Goal: Task Accomplishment & Management: Use online tool/utility

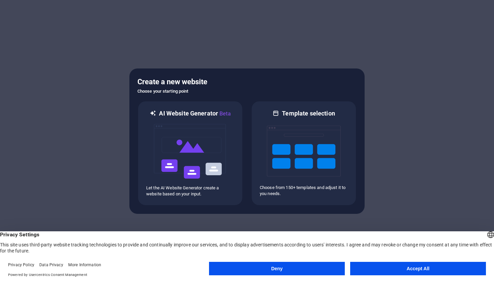
click at [419, 270] on button "Accept All" at bounding box center [418, 268] width 136 height 13
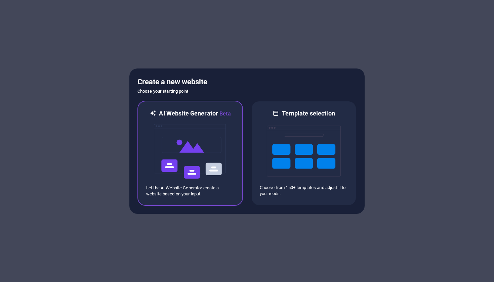
click at [184, 142] on img at bounding box center [190, 151] width 74 height 67
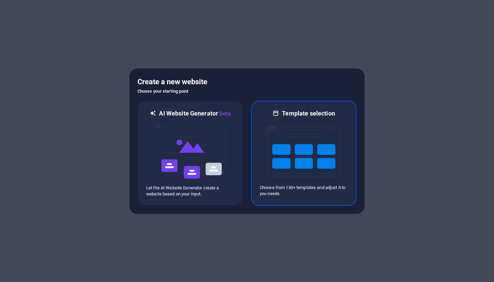
click at [289, 140] on img at bounding box center [304, 151] width 74 height 67
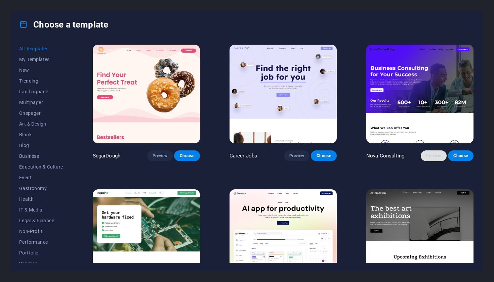
click at [436, 158] on button "Preview" at bounding box center [434, 156] width 26 height 11
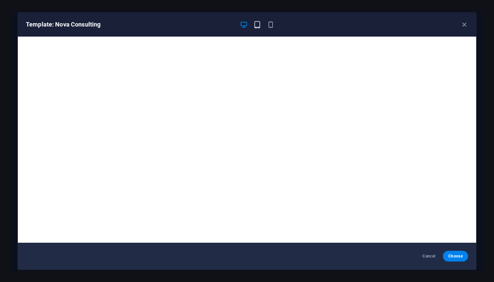
click at [256, 27] on icon "button" at bounding box center [258, 25] width 8 height 8
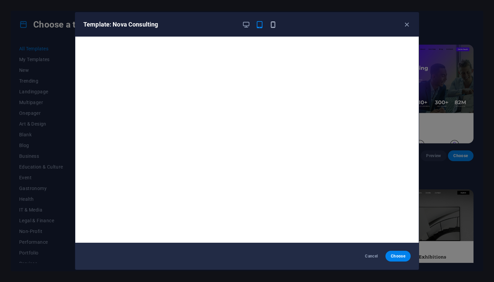
click at [274, 26] on icon "button" at bounding box center [273, 25] width 8 height 8
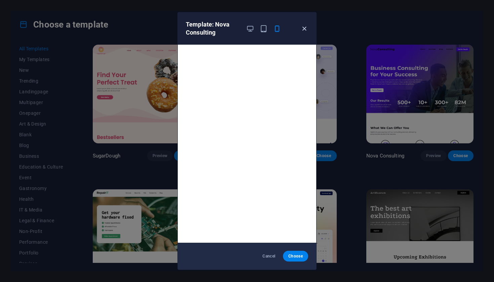
click at [304, 27] on icon "button" at bounding box center [305, 29] width 8 height 8
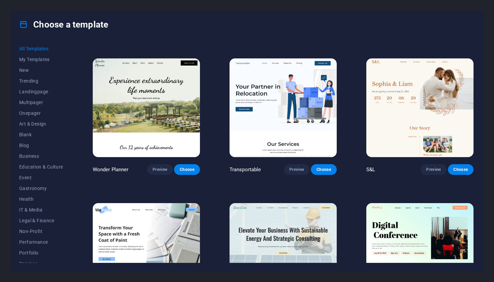
scroll to position [276, 0]
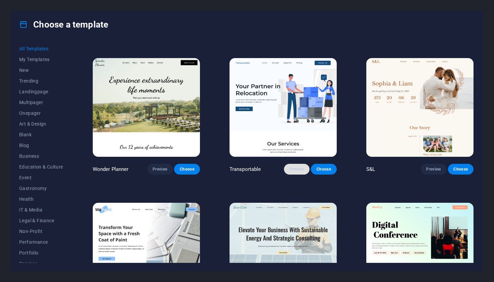
click at [291, 167] on span "Preview" at bounding box center [296, 169] width 15 height 5
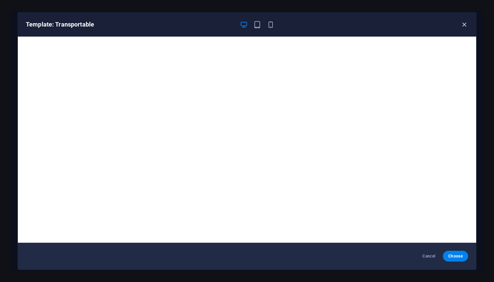
click at [465, 24] on icon "button" at bounding box center [465, 25] width 8 height 8
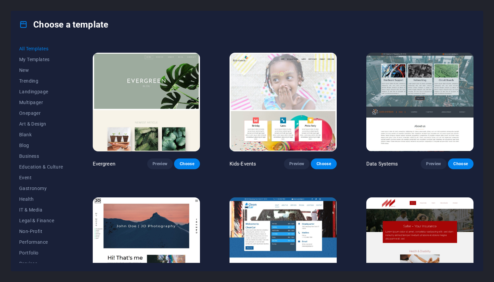
scroll to position [2594, 0]
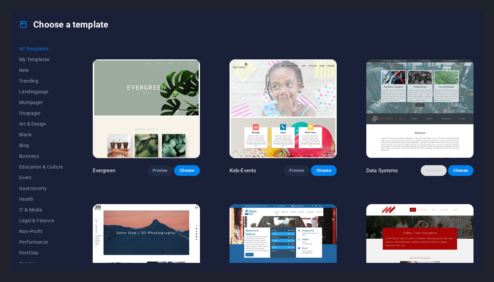
click at [427, 168] on span "Preview" at bounding box center [433, 170] width 15 height 5
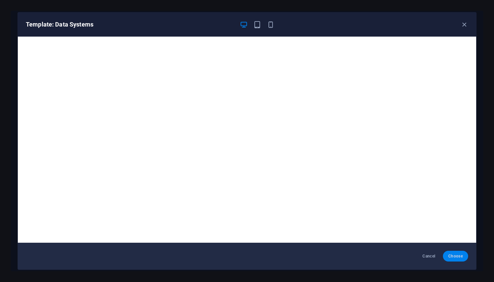
click at [449, 257] on span "Choose" at bounding box center [456, 256] width 14 height 5
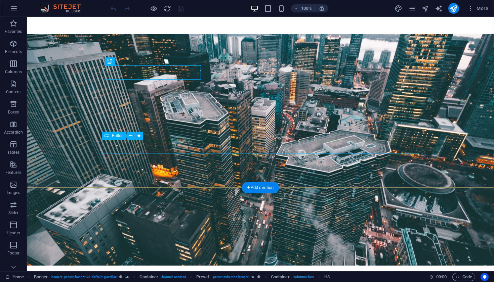
scroll to position [69, 0]
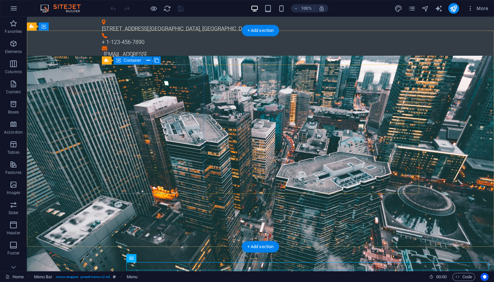
scroll to position [0, 0]
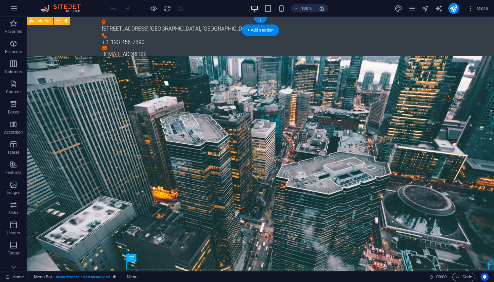
click at [59, 22] on icon at bounding box center [58, 20] width 4 height 7
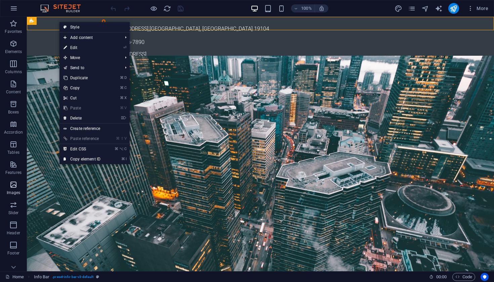
click at [16, 187] on icon "button" at bounding box center [13, 185] width 8 height 8
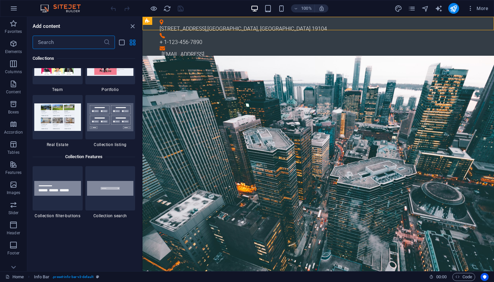
scroll to position [6237, 0]
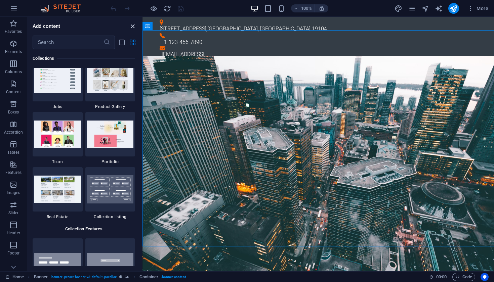
click at [132, 27] on icon "close panel" at bounding box center [133, 27] width 8 height 8
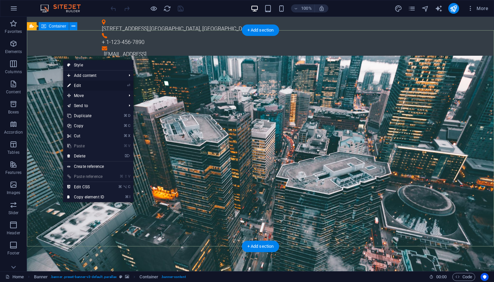
click at [80, 88] on link "⏎ Edit" at bounding box center [85, 86] width 45 height 10
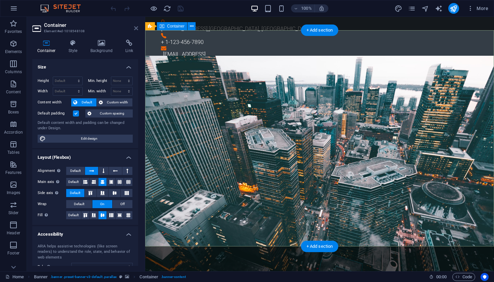
click at [136, 30] on icon at bounding box center [136, 28] width 4 height 5
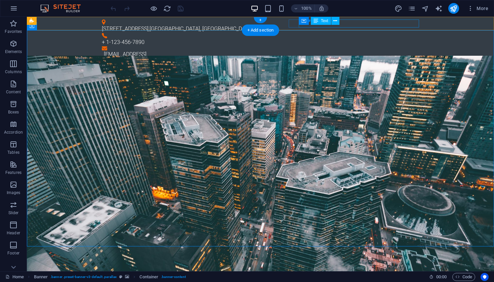
click at [403, 50] on div "[EMAIL_ADDRESS]" at bounding box center [261, 54] width 315 height 8
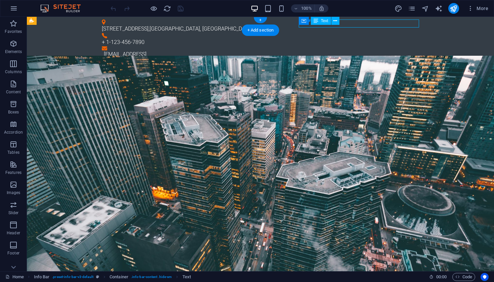
click at [403, 50] on div "[EMAIL_ADDRESS]" at bounding box center [261, 54] width 315 height 8
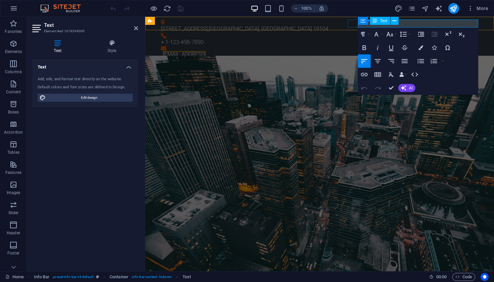
click at [206, 51] on link "[EMAIL_ADDRESS]" at bounding box center [184, 54] width 43 height 6
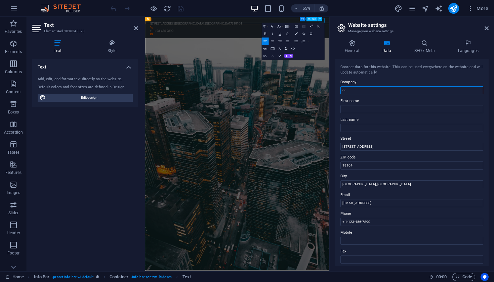
type input "n"
type input "NRB Holdings"
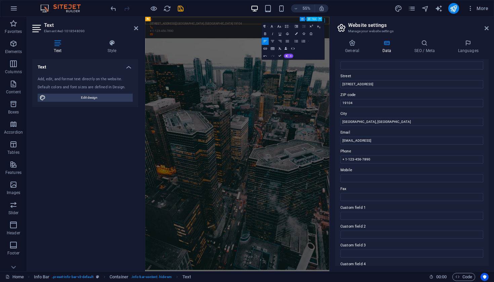
scroll to position [62, 0]
type input "3"
type input "[EMAIL_ADDRESS][DOMAIN_NAME]"
type input "P"
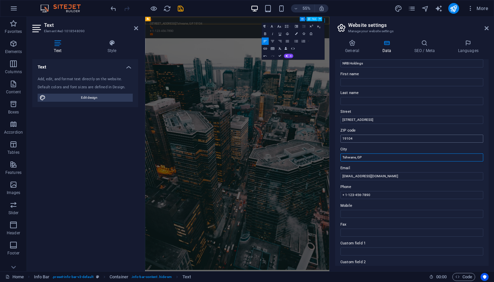
scroll to position [27, 0]
type input "Tshwane, GP"
type input "1"
type input "3"
click at [357, 138] on input "ZIP code" at bounding box center [412, 139] width 143 height 8
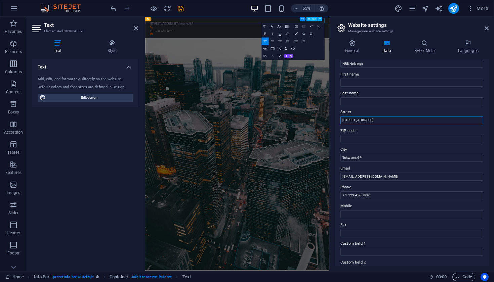
click at [387, 119] on input "[STREET_ADDRESS]" at bounding box center [412, 120] width 143 height 8
type input "[STREET_ADDRESS]"
click at [384, 137] on input "ZIP code" at bounding box center [412, 139] width 143 height 8
type input "0186"
type input "+"
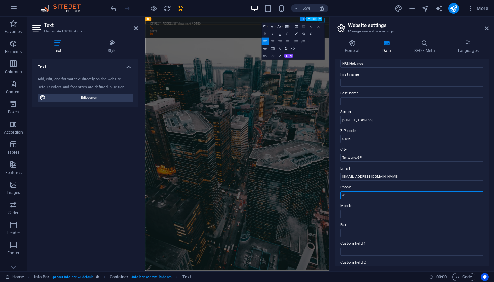
type input "("
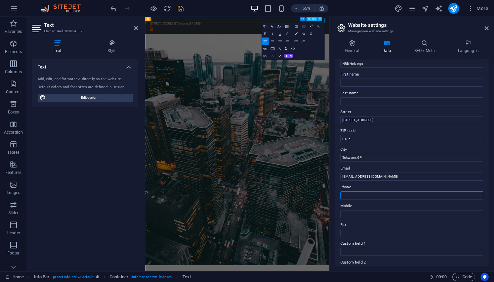
type input "="
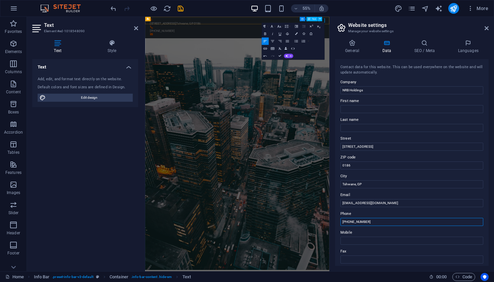
scroll to position [0, 0]
type input "[PHONE_NUMBER]"
click at [467, 278] on span "Code" at bounding box center [464, 277] width 17 height 8
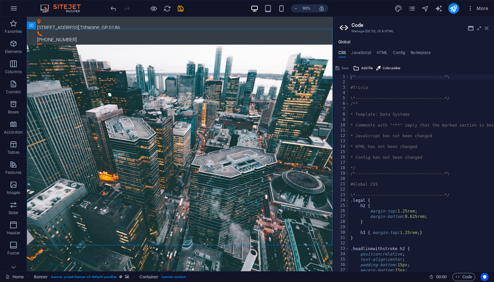
click at [488, 29] on icon at bounding box center [487, 28] width 4 height 5
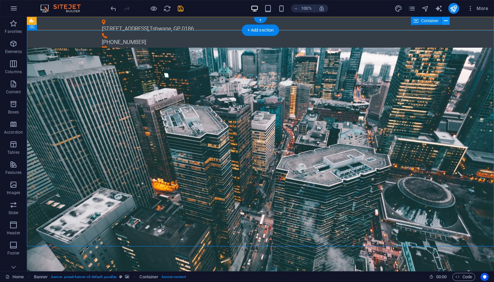
click at [445, 23] on icon at bounding box center [446, 20] width 4 height 7
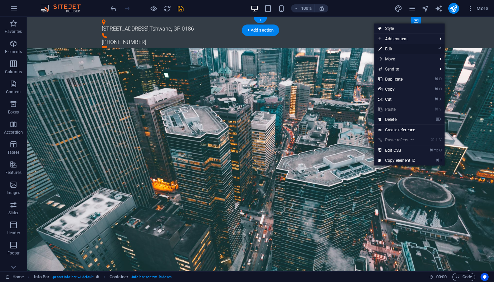
click at [395, 50] on link "⏎ Edit" at bounding box center [397, 49] width 45 height 10
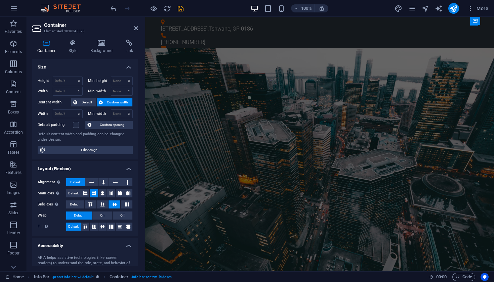
click at [138, 28] on aside "Container Element #ed-1018548078 Container Style Background Link Size Height De…" at bounding box center [86, 144] width 118 height 255
click at [138, 28] on icon at bounding box center [136, 28] width 4 height 5
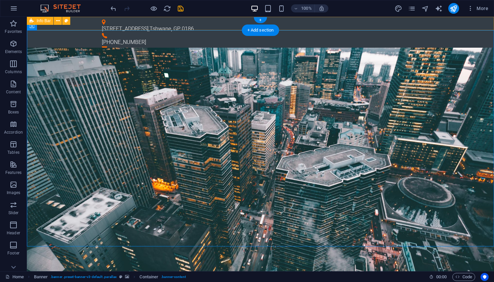
click at [351, 24] on div "[STREET_ADDRESS] [PHONE_NUMBER]" at bounding box center [260, 35] width 467 height 36
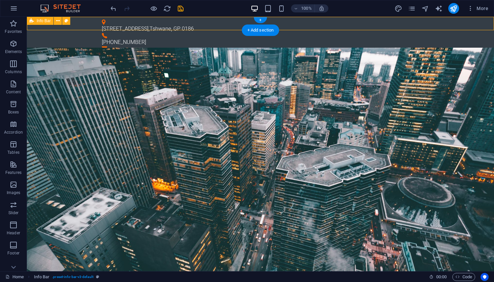
click at [421, 23] on div "[STREET_ADDRESS] [PHONE_NUMBER]" at bounding box center [260, 35] width 467 height 36
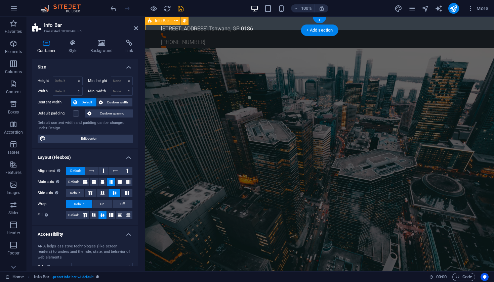
click at [421, 23] on div "[STREET_ADDRESS] [PHONE_NUMBER]" at bounding box center [319, 35] width 349 height 36
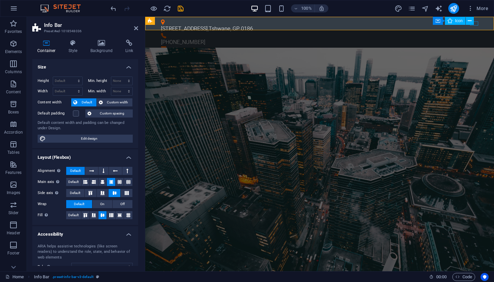
click at [476, 23] on div "Container Icon" at bounding box center [455, 21] width 45 height 8
click at [479, 25] on div "[STREET_ADDRESS] [PHONE_NUMBER]" at bounding box center [319, 35] width 349 height 36
click at [392, 24] on icon at bounding box center [392, 20] width 4 height 7
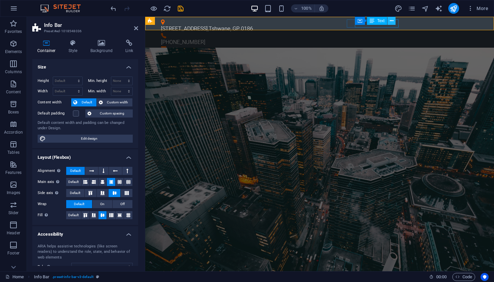
click at [392, 24] on icon at bounding box center [392, 20] width 4 height 7
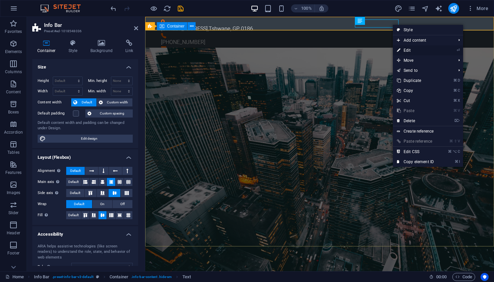
click at [405, 49] on link "⏎ Edit" at bounding box center [415, 50] width 45 height 10
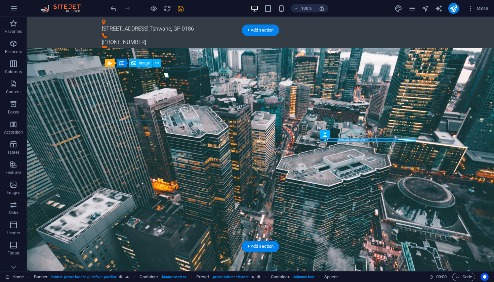
click at [139, 65] on span "Image" at bounding box center [144, 63] width 11 height 4
click at [134, 64] on icon at bounding box center [133, 63] width 5 height 8
click at [159, 64] on icon at bounding box center [157, 63] width 4 height 7
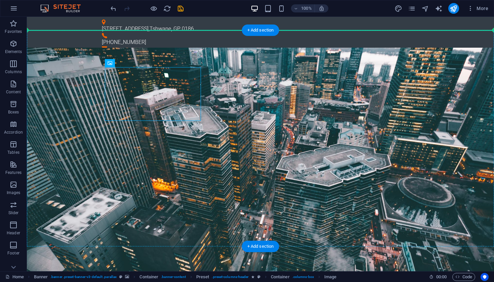
drag, startPoint x: 121, startPoint y: 89, endPoint x: 101, endPoint y: 95, distance: 21.4
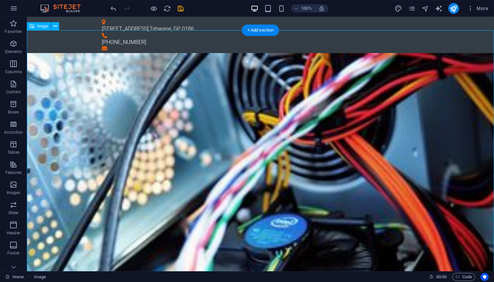
click at [309, 170] on figure at bounding box center [260, 183] width 467 height 261
select select "%"
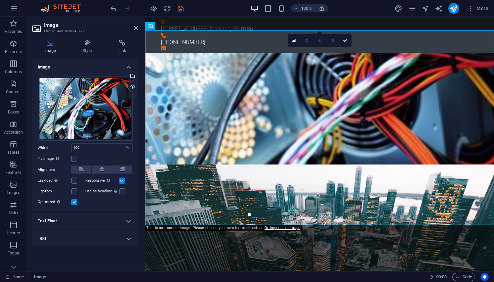
click at [138, 30] on aside "Image Element #ed-1018548126 Image Style Link Image Drag files here, click to c…" at bounding box center [86, 144] width 118 height 255
click at [136, 28] on icon at bounding box center [136, 28] width 4 height 5
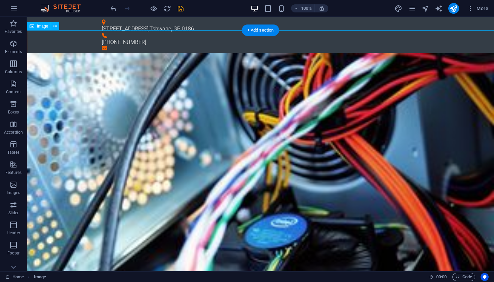
click at [134, 78] on figure at bounding box center [260, 183] width 467 height 261
select select "%"
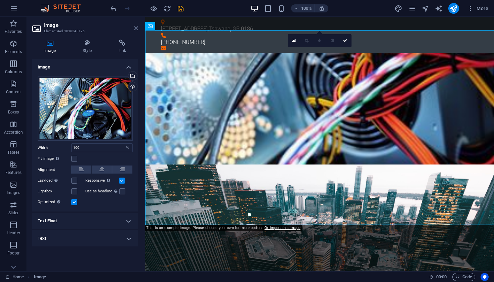
click at [134, 29] on icon at bounding box center [136, 28] width 4 height 5
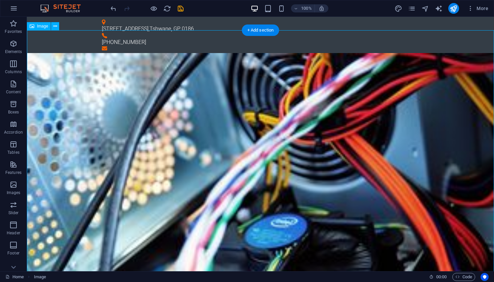
click at [353, 218] on figure at bounding box center [260, 183] width 467 height 261
click at [235, 218] on figure at bounding box center [260, 183] width 467 height 261
select select "%"
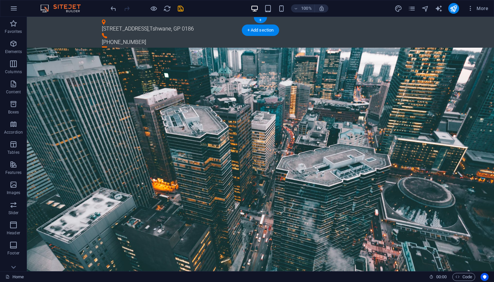
click at [113, 14] on div "100% More" at bounding box center [247, 8] width 494 height 16
click at [113, 10] on icon "undo" at bounding box center [114, 9] width 8 height 8
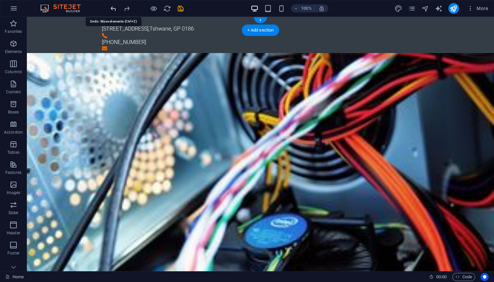
click at [113, 10] on icon "undo" at bounding box center [114, 9] width 8 height 8
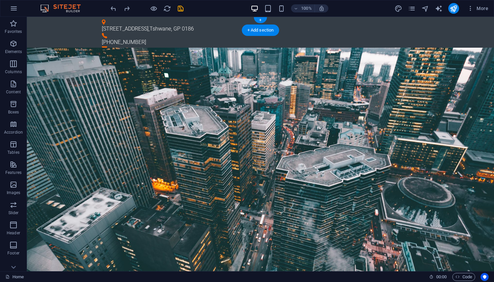
click at [336, 38] on div "[PHONE_NUMBER]" at bounding box center [258, 42] width 312 height 8
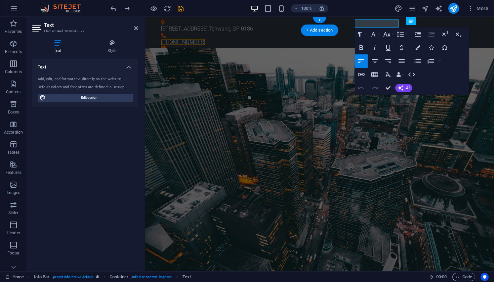
click at [336, 24] on div "[STREET_ADDRESS] [PHONE_NUMBER]" at bounding box center [319, 35] width 349 height 36
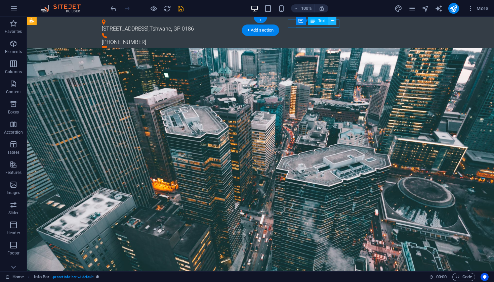
click at [336, 22] on button at bounding box center [332, 21] width 8 height 8
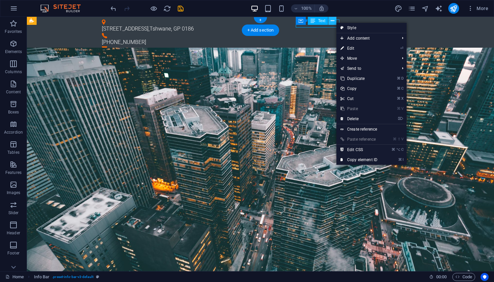
click at [336, 22] on button at bounding box center [332, 21] width 8 height 8
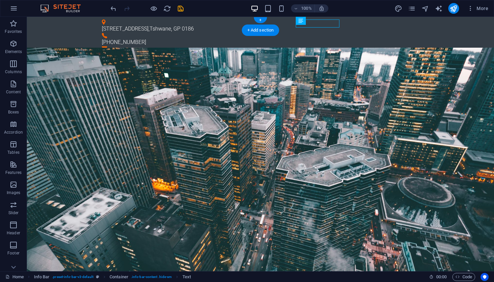
click at [333, 38] on div "[PHONE_NUMBER]" at bounding box center [258, 42] width 312 height 8
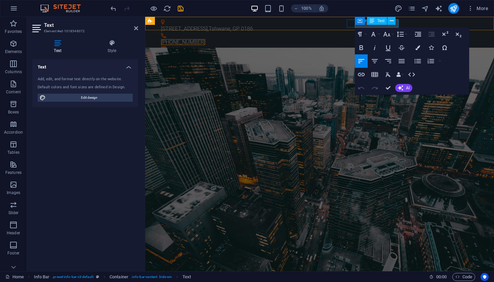
click at [398, 22] on div "Container Text" at bounding box center [377, 21] width 45 height 8
click at [397, 23] on div "Container Text" at bounding box center [377, 21] width 45 height 8
click at [395, 23] on button at bounding box center [392, 21] width 8 height 8
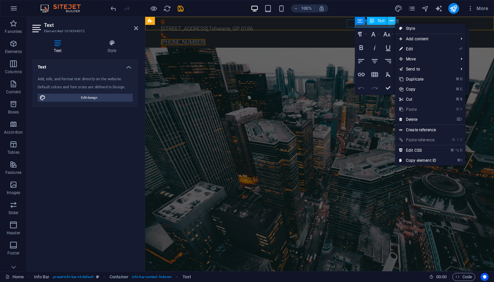
click at [395, 23] on button at bounding box center [392, 21] width 8 height 8
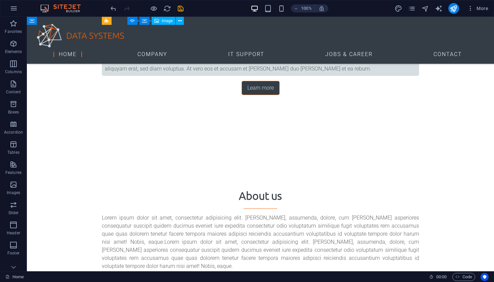
scroll to position [863, 0]
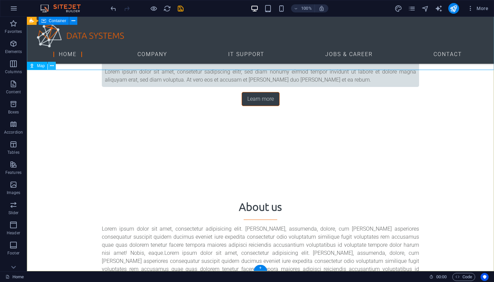
click at [52, 66] on icon at bounding box center [52, 66] width 4 height 7
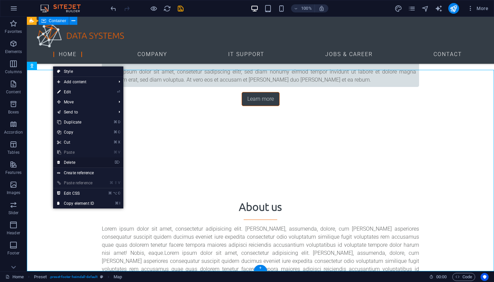
click at [70, 161] on link "⌦ Delete" at bounding box center [75, 163] width 45 height 10
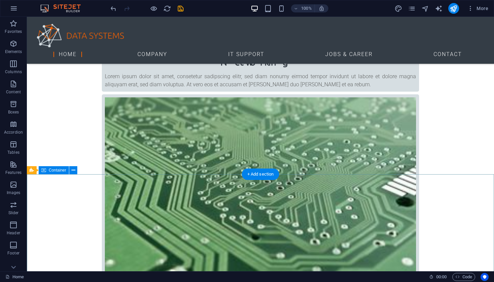
scroll to position [637, 0]
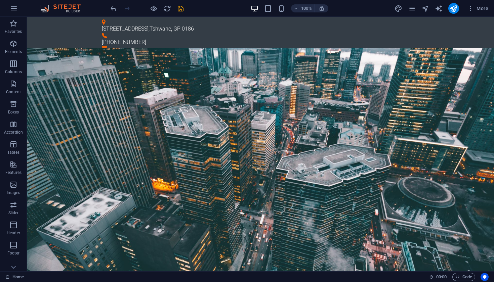
scroll to position [0, 0]
click at [419, 24] on div "[STREET_ADDRESS] [PHONE_NUMBER]" at bounding box center [260, 35] width 467 height 36
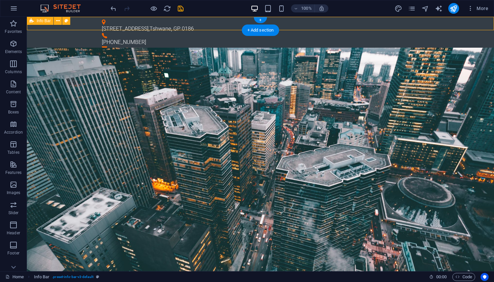
click at [436, 23] on div "[STREET_ADDRESS] [PHONE_NUMBER]" at bounding box center [260, 35] width 467 height 36
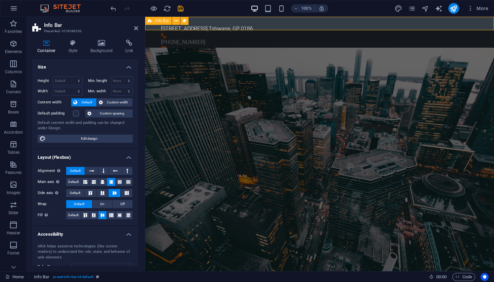
click at [482, 24] on div "[STREET_ADDRESS] [PHONE_NUMBER]" at bounding box center [319, 35] width 349 height 36
click at [177, 22] on icon at bounding box center [176, 20] width 4 height 7
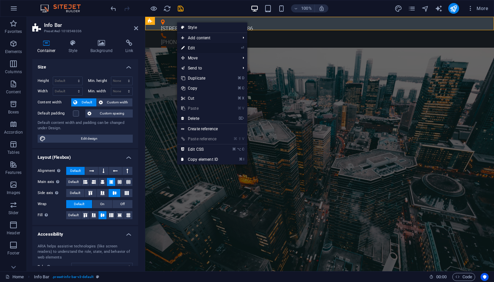
click at [194, 48] on link "⏎ Edit" at bounding box center [199, 48] width 45 height 10
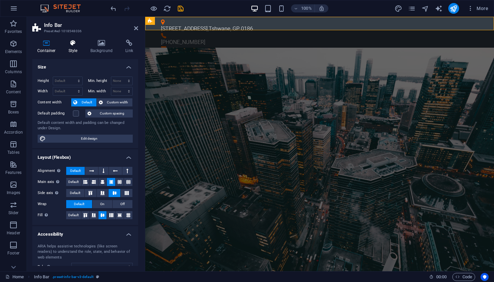
click at [73, 44] on icon at bounding box center [73, 43] width 19 height 7
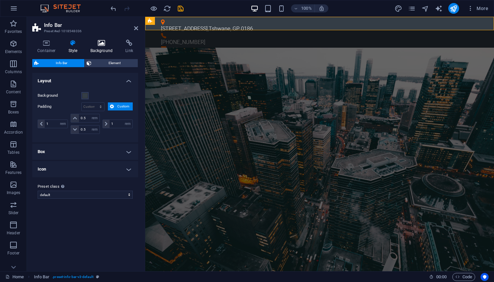
click at [103, 44] on icon at bounding box center [101, 43] width 33 height 7
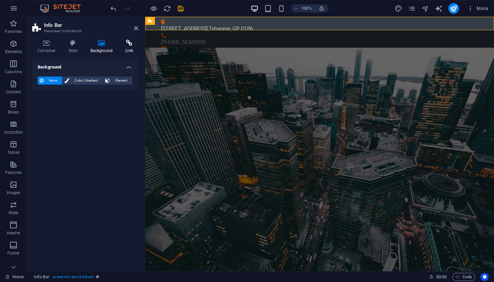
click at [127, 44] on icon at bounding box center [129, 43] width 18 height 7
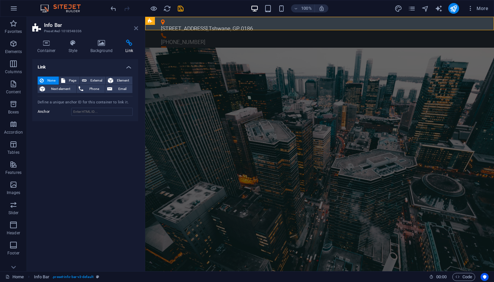
click at [137, 29] on icon at bounding box center [136, 28] width 4 height 5
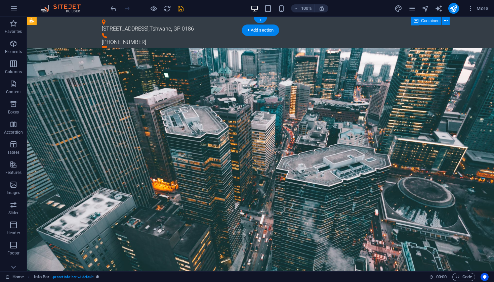
click at [419, 22] on div "Container" at bounding box center [426, 21] width 30 height 8
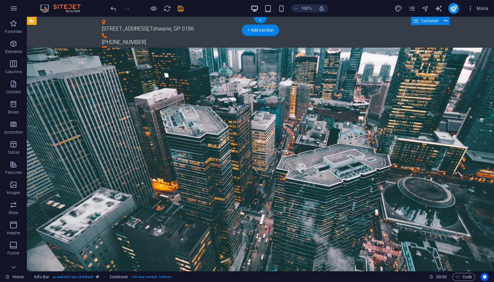
click at [428, 20] on span "Container" at bounding box center [429, 21] width 17 height 4
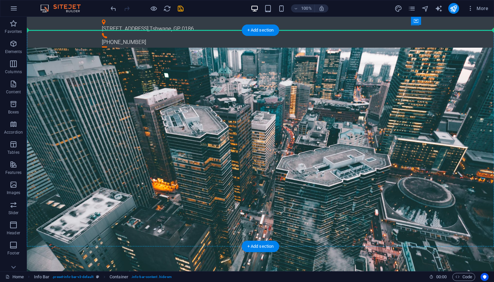
drag, startPoint x: 458, startPoint y: 38, endPoint x: 409, endPoint y: 47, distance: 49.6
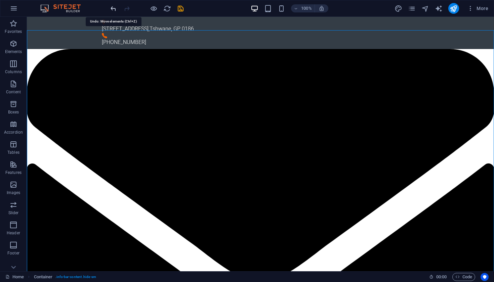
click at [113, 8] on icon "undo" at bounding box center [114, 9] width 8 height 8
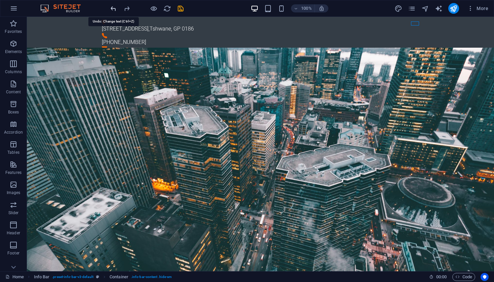
click at [116, 8] on icon "undo" at bounding box center [114, 9] width 8 height 8
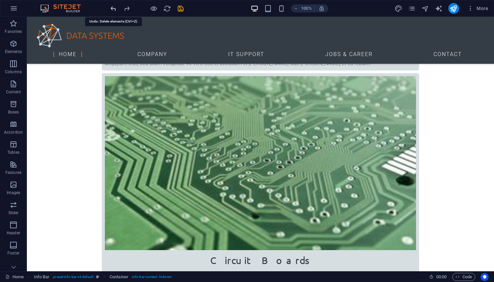
scroll to position [662, 0]
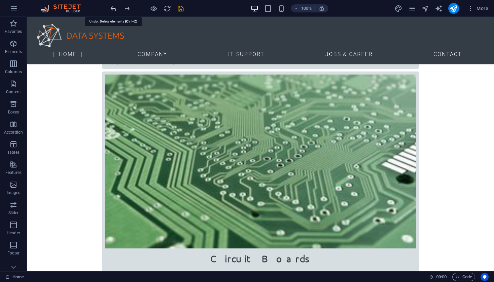
click at [115, 8] on icon "undo" at bounding box center [114, 9] width 8 height 8
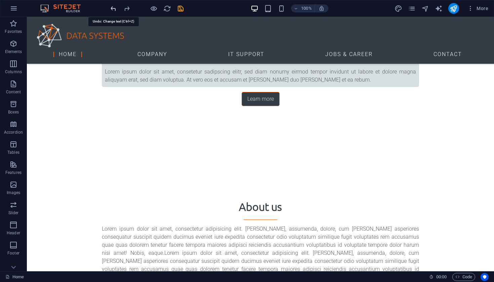
click at [115, 8] on icon "undo" at bounding box center [114, 9] width 8 height 8
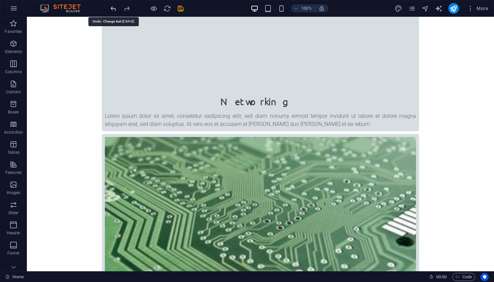
scroll to position [0, 0]
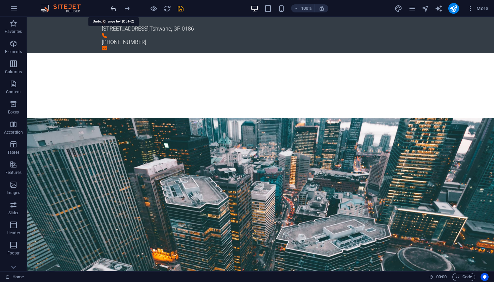
click at [115, 8] on icon "undo" at bounding box center [114, 9] width 8 height 8
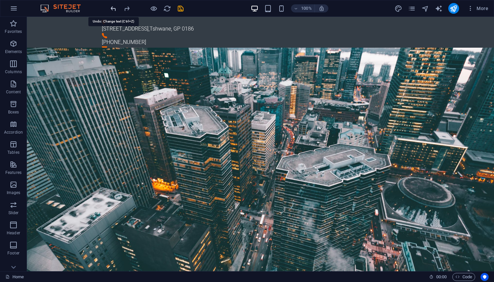
click at [115, 8] on icon "undo" at bounding box center [114, 9] width 8 height 8
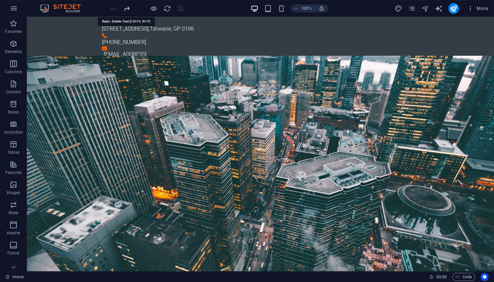
click at [127, 8] on icon "redo" at bounding box center [127, 9] width 8 height 8
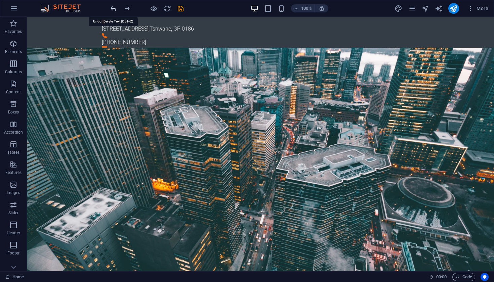
click at [113, 8] on icon "undo" at bounding box center [114, 9] width 8 height 8
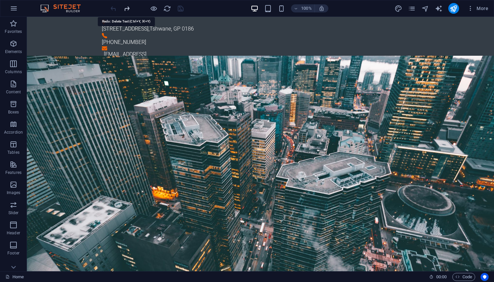
click at [127, 8] on icon "redo" at bounding box center [127, 9] width 8 height 8
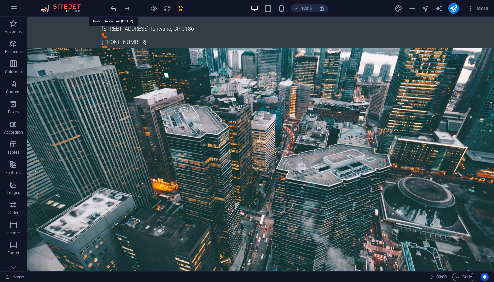
click at [113, 7] on icon "undo" at bounding box center [114, 9] width 8 height 8
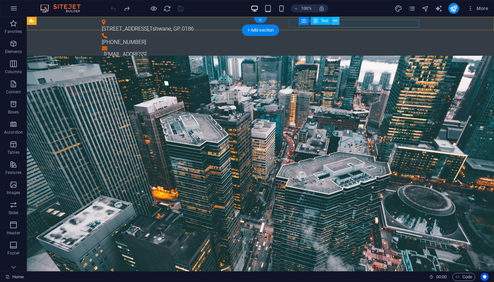
click at [336, 22] on icon at bounding box center [336, 20] width 4 height 7
click at [419, 50] on div "[EMAIL_ADDRESS]" at bounding box center [261, 54] width 315 height 8
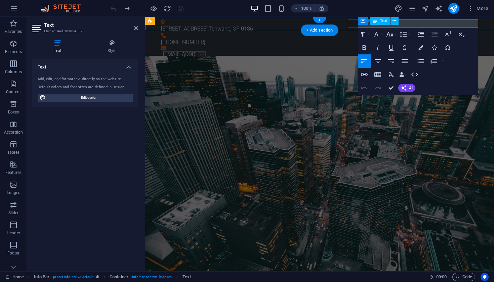
click at [206, 51] on link "[EMAIL_ADDRESS]" at bounding box center [184, 54] width 43 height 6
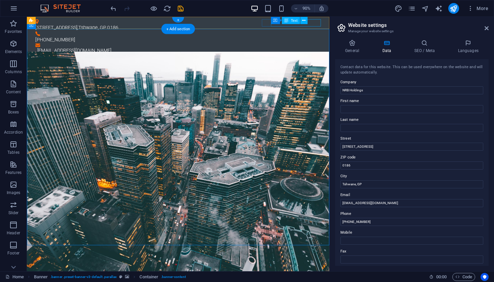
click at [293, 21] on span "Text" at bounding box center [294, 20] width 7 height 4
click at [349, 50] on div "[EMAIL_ADDRESS][DOMAIN_NAME]" at bounding box center [195, 54] width 315 height 8
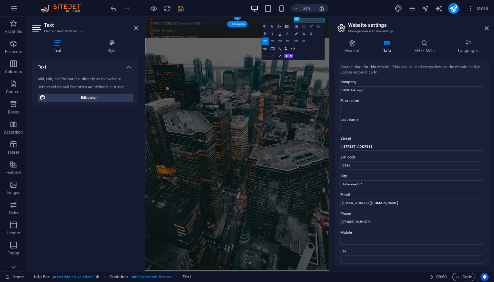
click at [239, 51] on link "[EMAIL_ADDRESS][DOMAIN_NAME]" at bounding box center [197, 54] width 83 height 6
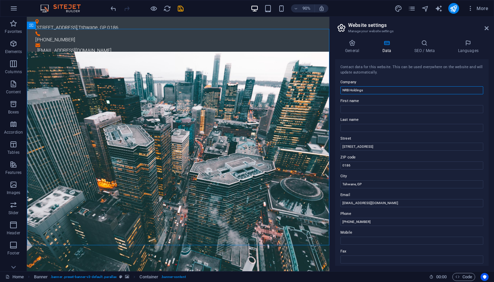
click at [369, 90] on input "NRB Holdings" at bounding box center [412, 90] width 143 height 8
type input "NRB Holdings (Pty) Ltd."
click at [358, 48] on h4 "General" at bounding box center [353, 47] width 37 height 14
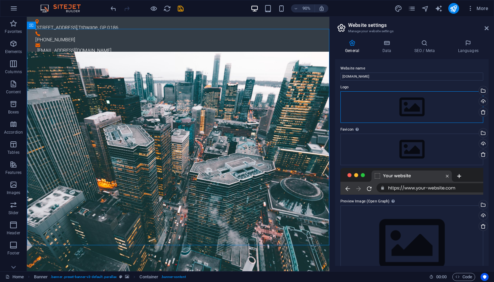
click at [415, 110] on div "Drag files here, click to choose files or select files from Files or our free s…" at bounding box center [412, 107] width 143 height 32
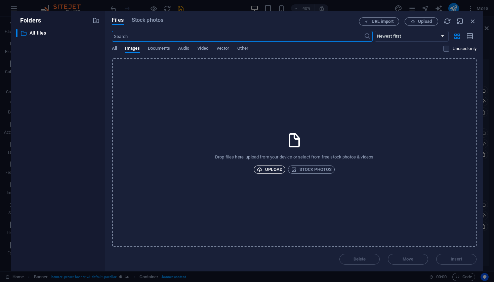
click at [275, 171] on span "Upload" at bounding box center [270, 170] width 26 height 8
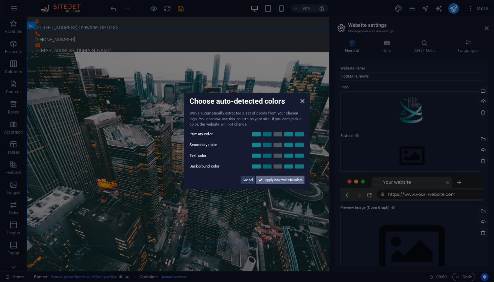
click at [290, 181] on span "Apply new website colors" at bounding box center [284, 180] width 38 height 8
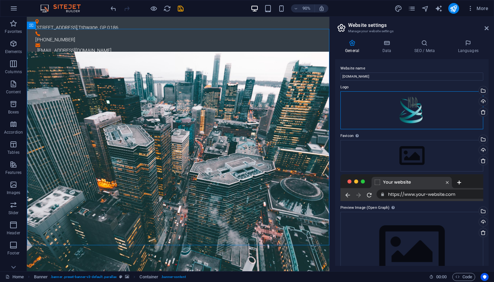
click at [414, 114] on div "Drag files here, click to choose files or select files from Files or our free s…" at bounding box center [412, 110] width 143 height 38
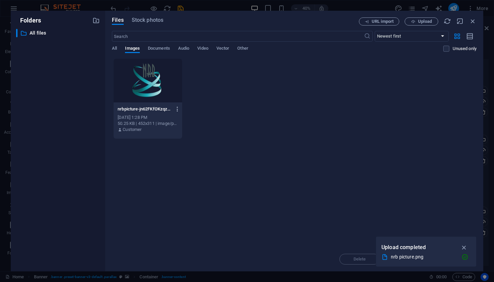
click at [177, 109] on icon "button" at bounding box center [177, 109] width 6 height 6
click at [211, 98] on div at bounding box center [247, 141] width 494 height 282
click at [472, 24] on icon "button" at bounding box center [472, 20] width 7 height 7
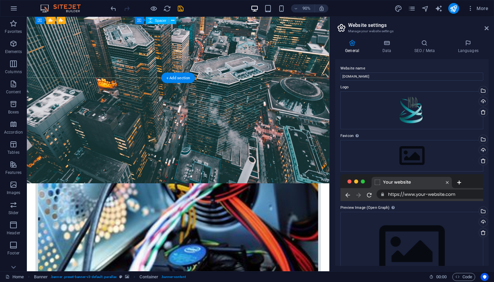
scroll to position [186, 0]
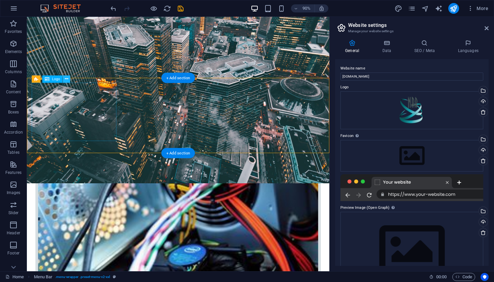
click at [66, 79] on icon at bounding box center [66, 79] width 3 height 6
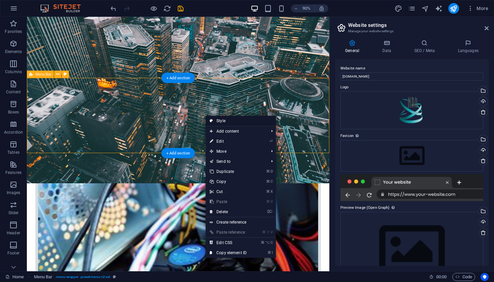
click at [219, 124] on link "Style" at bounding box center [241, 121] width 70 height 10
select select "rem"
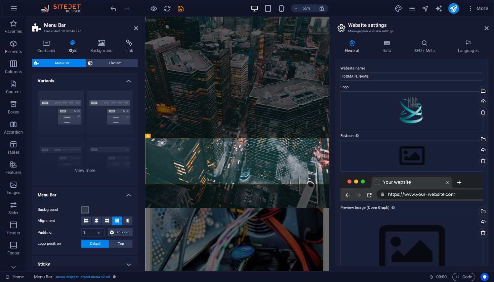
click at [85, 211] on span at bounding box center [84, 209] width 5 height 5
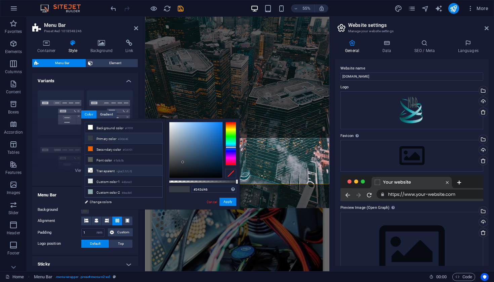
click at [106, 172] on li "Transparent rgba(0,0,0,.0)" at bounding box center [123, 170] width 77 height 11
type input "rgba(0, 0, 0, 0)"
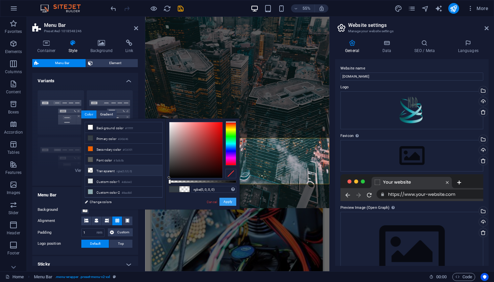
click at [227, 200] on button "Apply" at bounding box center [228, 202] width 17 height 8
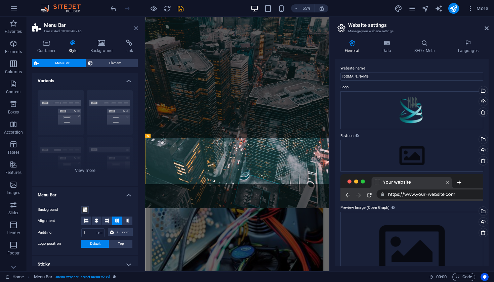
click at [137, 27] on icon at bounding box center [136, 28] width 4 height 5
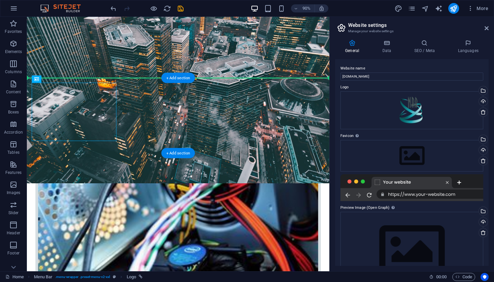
drag, startPoint x: 80, startPoint y: 115, endPoint x: 198, endPoint y: 118, distance: 117.7
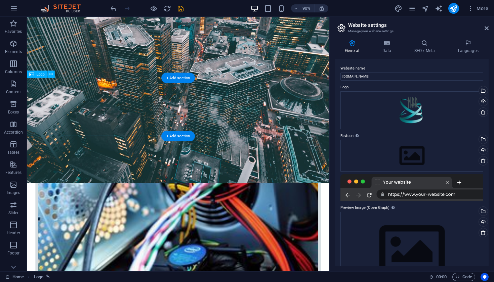
drag, startPoint x: 80, startPoint y: 116, endPoint x: 215, endPoint y: 121, distance: 135.2
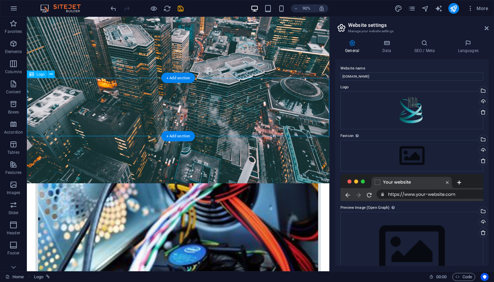
select select "px"
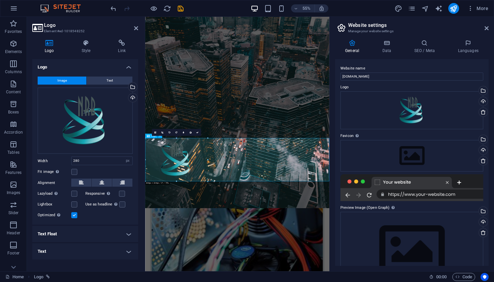
drag, startPoint x: 197, startPoint y: 155, endPoint x: 215, endPoint y: 156, distance: 17.8
type input "338"
click at [104, 181] on button at bounding box center [102, 183] width 20 height 8
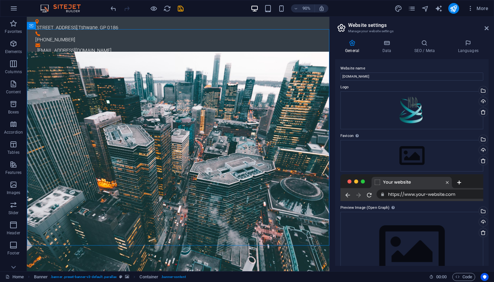
scroll to position [0, 0]
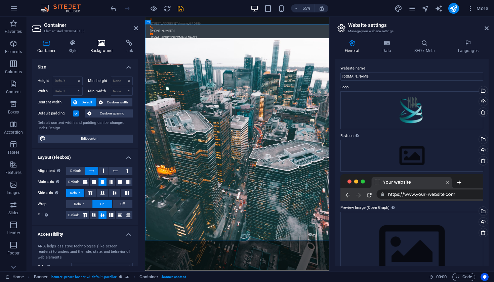
click at [101, 49] on h4 "Background" at bounding box center [102, 47] width 35 height 14
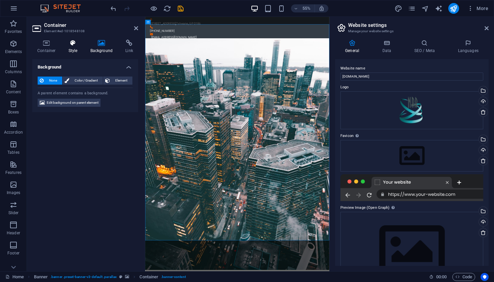
click at [75, 48] on h4 "Style" at bounding box center [75, 47] width 22 height 14
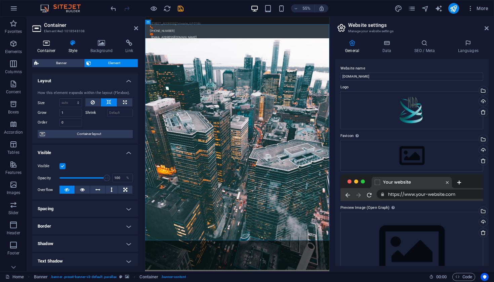
click at [54, 47] on h4 "Container" at bounding box center [47, 47] width 31 height 14
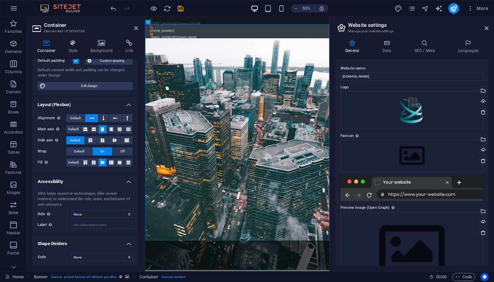
scroll to position [52, 0]
click at [136, 29] on icon at bounding box center [136, 28] width 4 height 5
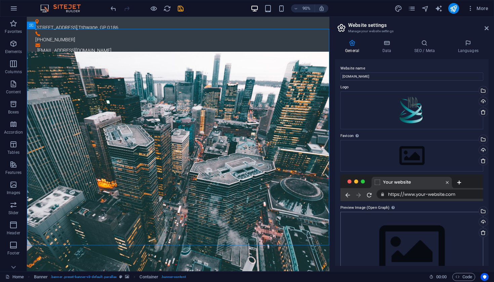
scroll to position [0, 0]
click at [343, 76] on input "[DOMAIN_NAME]" at bounding box center [412, 77] width 143 height 8
type input "[DOMAIN_NAME]"
click at [394, 50] on h4 "Data" at bounding box center [388, 47] width 32 height 14
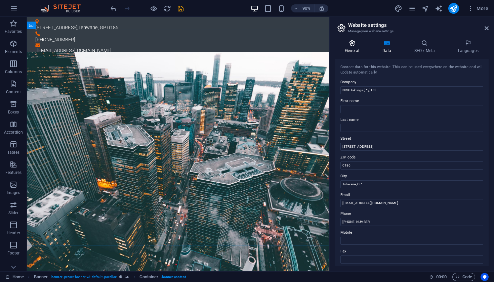
click at [351, 42] on icon at bounding box center [352, 43] width 34 height 7
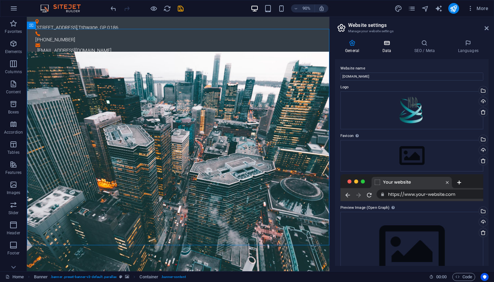
click at [384, 44] on icon at bounding box center [386, 43] width 29 height 7
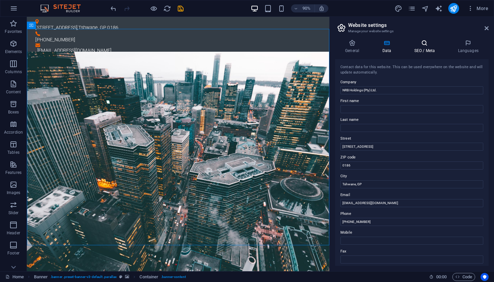
click at [425, 49] on h4 "SEO / Meta" at bounding box center [426, 47] width 44 height 14
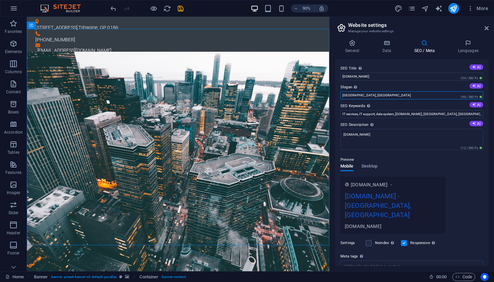
click at [380, 95] on input "[GEOGRAPHIC_DATA], [GEOGRAPHIC_DATA]" at bounding box center [412, 95] width 143 height 8
type input "P"
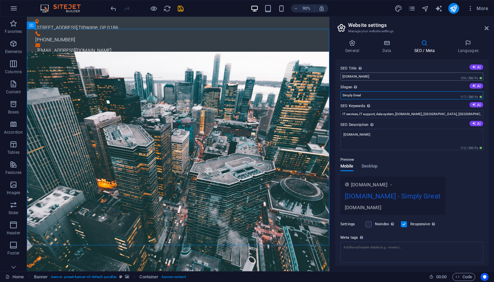
type input "Simply Great"
click at [378, 76] on input "[DOMAIN_NAME]" at bounding box center [412, 77] width 143 height 8
type input "n"
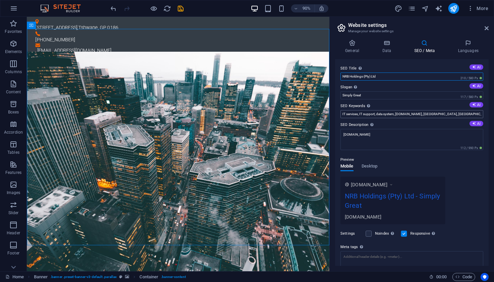
type input "NRB Holdings (Pty) Ltd"
click at [453, 114] on input "IT services, IT support, data system, [DOMAIN_NAME], [GEOGRAPHIC_DATA], [GEOGRA…" at bounding box center [412, 114] width 143 height 8
click at [395, 114] on input "IT services, IT support, data system, NRB Holdings" at bounding box center [412, 114] width 143 height 8
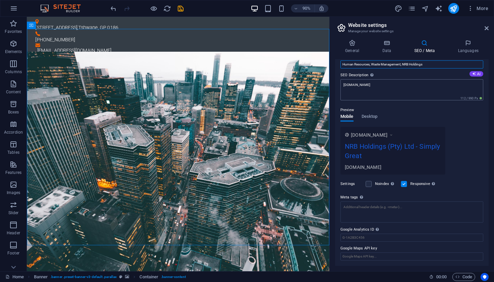
scroll to position [49, 0]
type input "Human Resources, Waste Management, NRB Holdings"
click at [380, 240] on input "Google Analytics ID Please only add the Google Analytics ID. We automatically i…" at bounding box center [412, 238] width 143 height 8
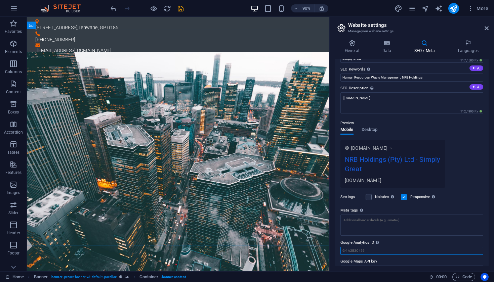
scroll to position [36, 0]
click at [380, 98] on textarea "[DOMAIN_NAME]" at bounding box center [412, 103] width 143 height 21
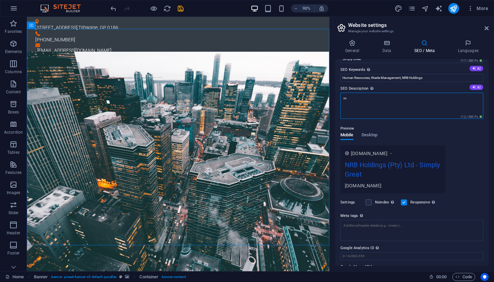
type textarea "n"
click at [465, 45] on icon at bounding box center [468, 43] width 41 height 7
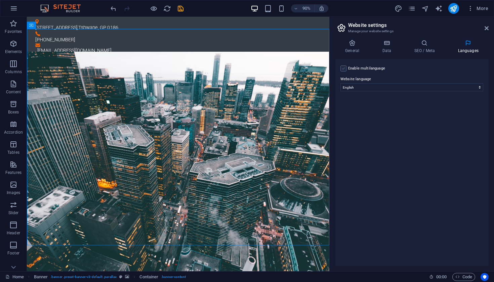
click at [346, 67] on label at bounding box center [344, 69] width 6 height 6
click at [0, 0] on input "Enable multilanguage To disable multilanguage delete all languages until only o…" at bounding box center [0, 0] width 0 height 0
select select "163"
click at [425, 42] on icon at bounding box center [424, 43] width 41 height 7
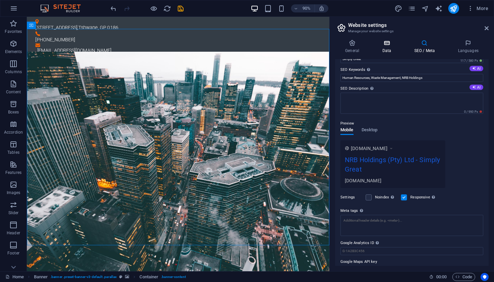
click at [389, 42] on icon at bounding box center [386, 43] width 29 height 7
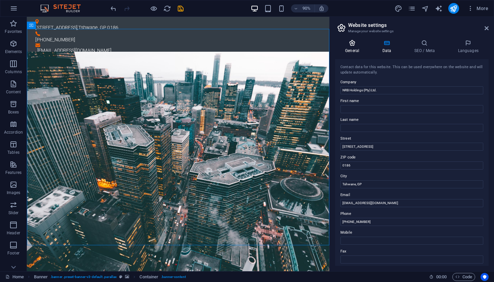
click at [354, 46] on h4 "General" at bounding box center [353, 47] width 37 height 14
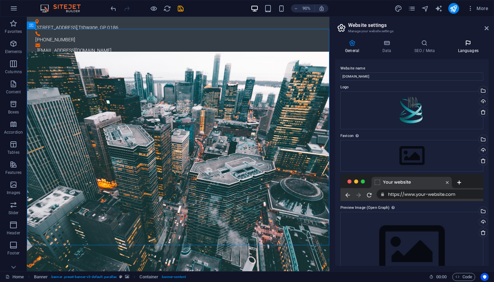
click at [466, 50] on h4 "Languages" at bounding box center [468, 47] width 41 height 14
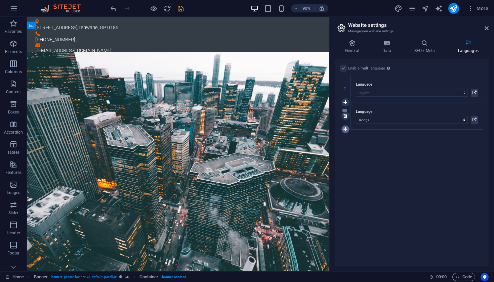
click at [345, 129] on icon at bounding box center [346, 129] width 4 height 5
select select "183"
click at [389, 46] on icon at bounding box center [386, 43] width 29 height 7
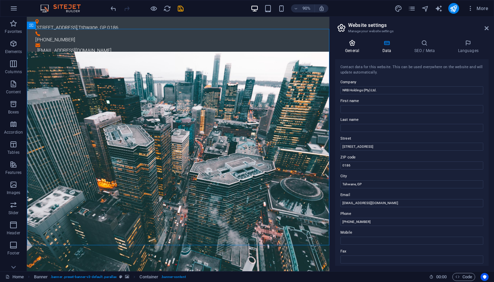
click at [351, 51] on h4 "General" at bounding box center [353, 47] width 37 height 14
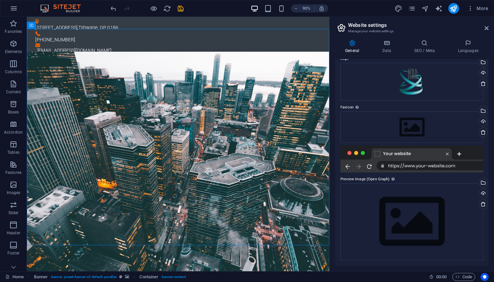
scroll to position [28, 0]
click at [413, 10] on icon "pages" at bounding box center [412, 9] width 8 height 8
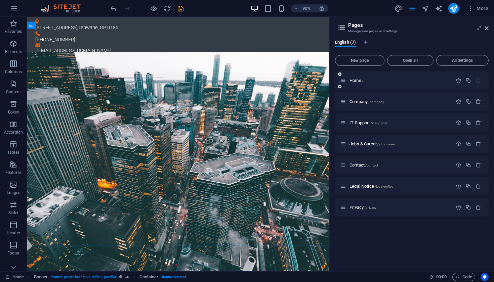
click at [358, 83] on div "Home /" at bounding box center [397, 81] width 112 height 8
click at [358, 78] on span "Home /" at bounding box center [357, 80] width 14 height 5
click at [367, 80] on p "Home /" at bounding box center [400, 80] width 101 height 4
click at [375, 102] on span "/company" at bounding box center [376, 102] width 16 height 4
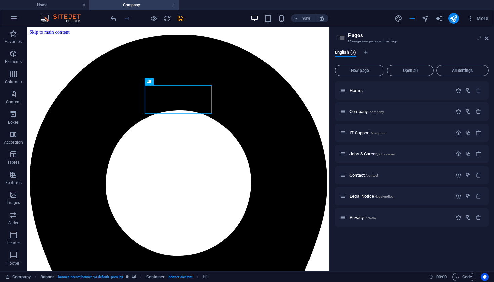
scroll to position [0, 0]
click at [358, 90] on span "Home /" at bounding box center [357, 90] width 14 height 5
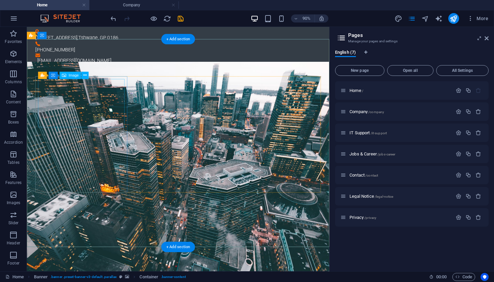
click at [72, 76] on span "Image" at bounding box center [74, 75] width 10 height 4
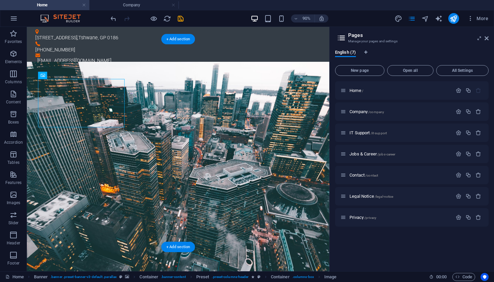
click at [74, 73] on button at bounding box center [77, 72] width 7 height 7
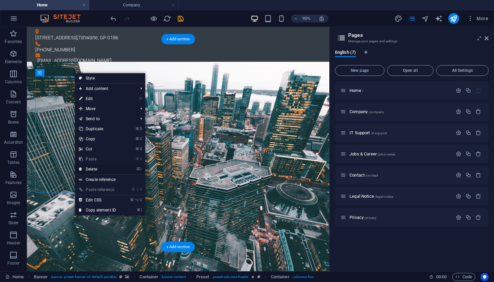
click at [93, 171] on link "⌦ Delete" at bounding box center [97, 169] width 45 height 10
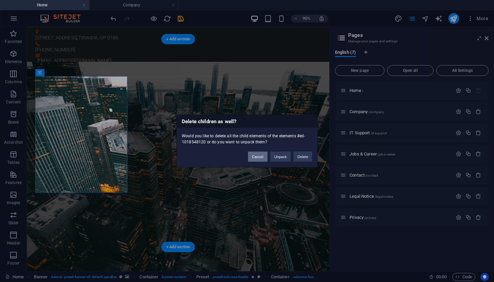
click at [253, 155] on button "Cancel" at bounding box center [258, 157] width 20 height 10
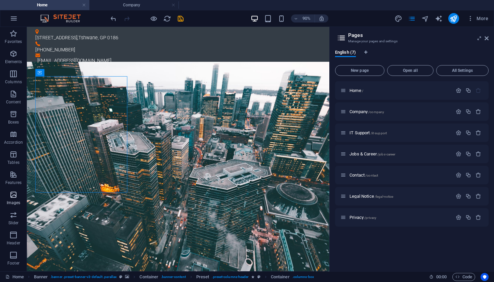
click at [14, 197] on icon "button" at bounding box center [13, 195] width 8 height 8
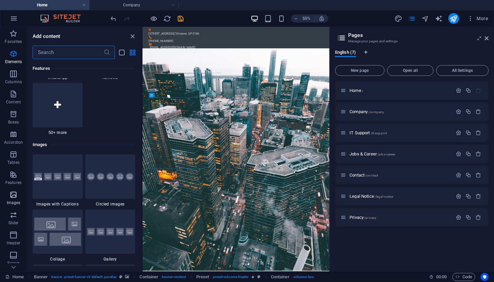
scroll to position [3409, 0]
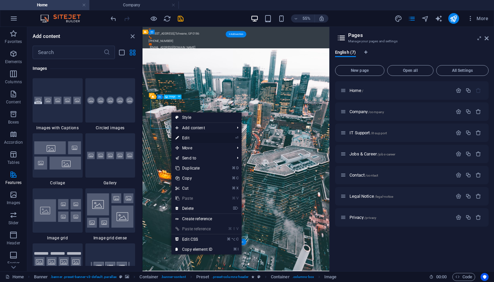
click at [197, 138] on link "⏎ Edit" at bounding box center [193, 138] width 45 height 10
select select "%"
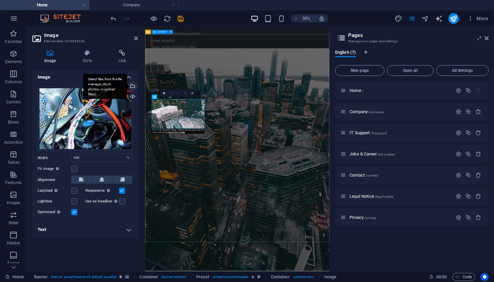
click at [132, 86] on div "Select files from the file manager, stock photos, or upload file(s)" at bounding box center [132, 87] width 10 height 10
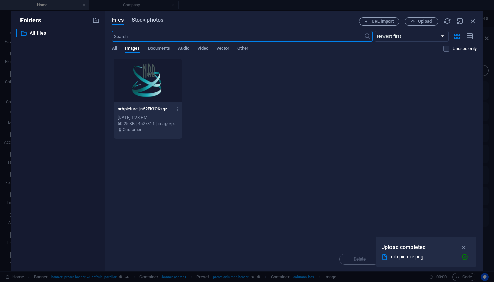
click at [147, 20] on span "Stock photos" at bounding box center [148, 20] width 32 height 8
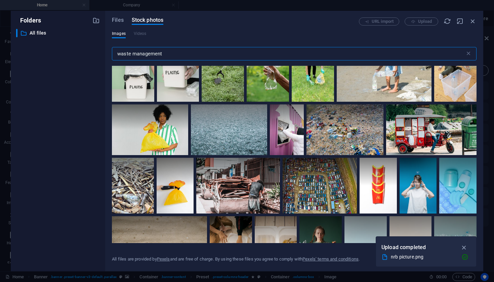
scroll to position [3538, 0]
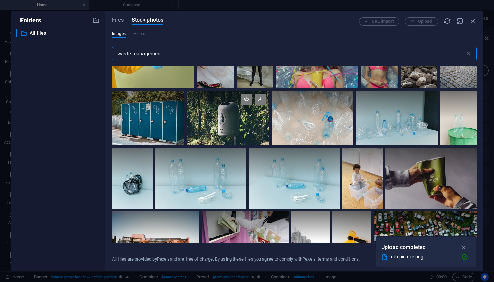
type input "waste management"
click at [226, 115] on div at bounding box center [228, 118] width 82 height 54
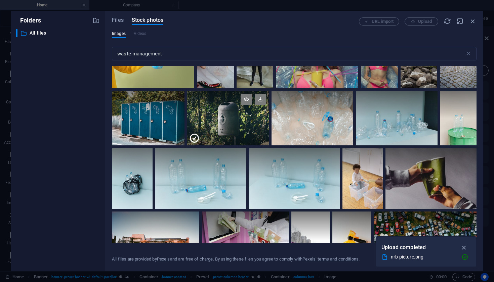
click at [226, 118] on div at bounding box center [228, 131] width 82 height 27
click at [226, 115] on div at bounding box center [228, 118] width 82 height 54
click at [427, 20] on div "URL import Upload" at bounding box center [418, 21] width 118 height 8
click at [248, 118] on div at bounding box center [228, 131] width 82 height 27
click at [260, 94] on icon at bounding box center [260, 99] width 11 height 11
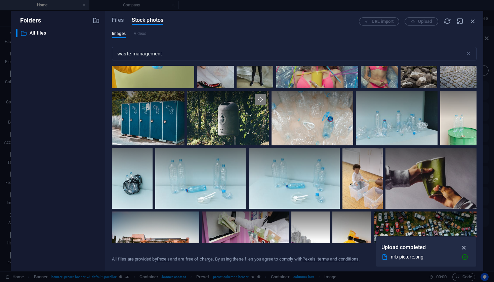
click at [464, 249] on icon "button" at bounding box center [465, 247] width 8 height 7
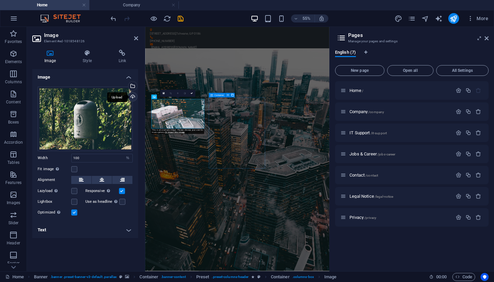
click at [133, 98] on div "Upload" at bounding box center [132, 97] width 10 height 10
click at [132, 86] on div "Select files from the file manager, stock photos, or upload file(s)" at bounding box center [132, 87] width 10 height 10
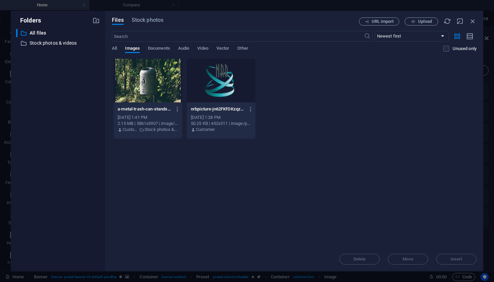
click at [156, 88] on div at bounding box center [148, 81] width 69 height 44
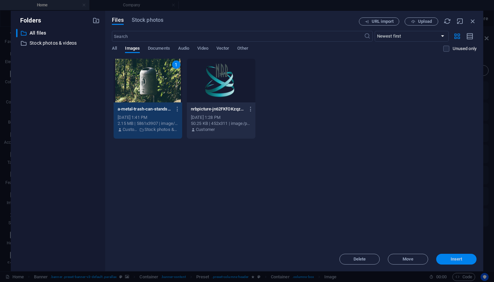
click at [456, 263] on button "Insert" at bounding box center [456, 259] width 40 height 11
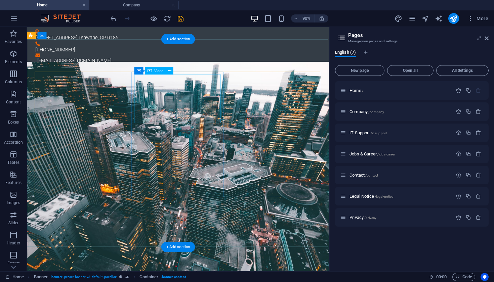
select select "%"
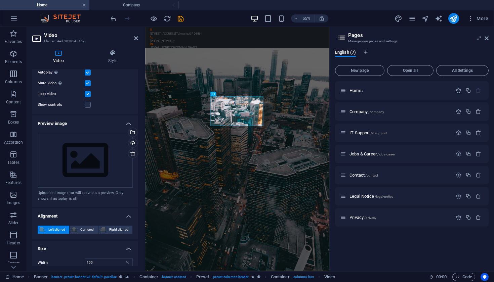
scroll to position [86, 0]
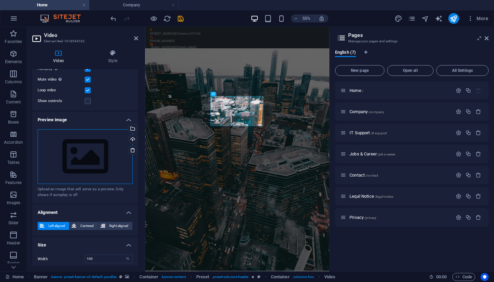
click at [93, 164] on div "Drag files here, click to choose files or select files from Files or our free s…" at bounding box center [85, 156] width 95 height 55
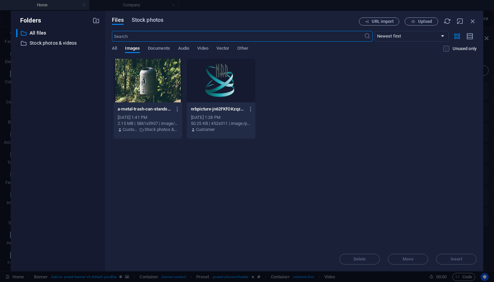
click at [138, 18] on span "Stock photos" at bounding box center [148, 20] width 32 height 8
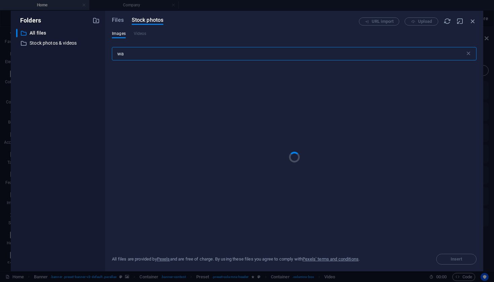
type input "w"
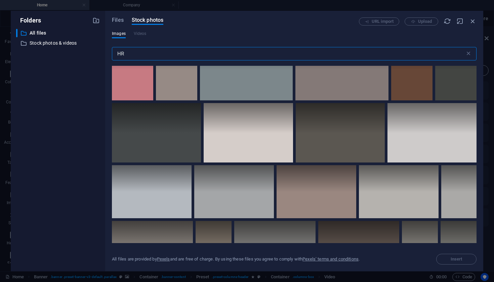
scroll to position [1171, 0]
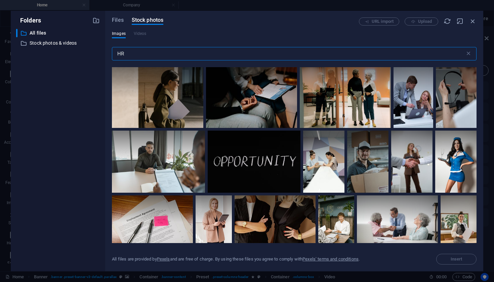
type input "H"
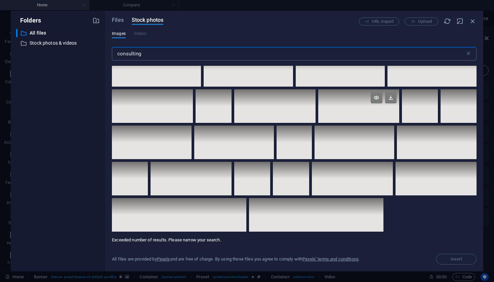
scroll to position [5116, 0]
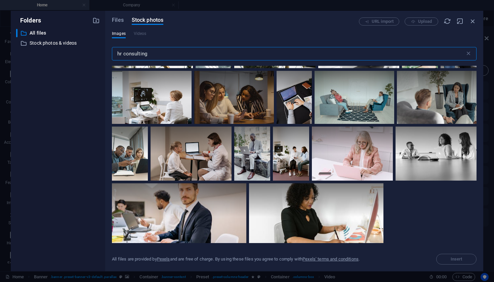
type input "hr consulting"
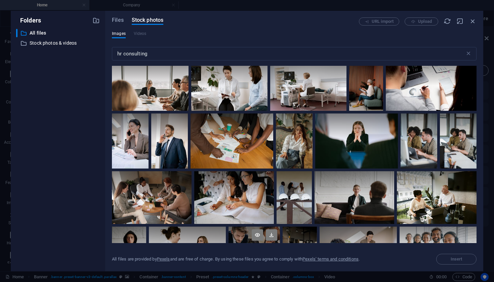
scroll to position [3320, 0]
click at [238, 138] on div at bounding box center [232, 141] width 83 height 55
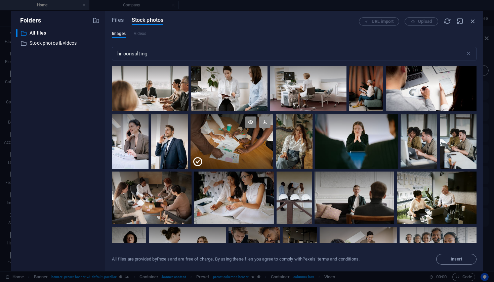
click at [265, 117] on icon at bounding box center [264, 122] width 11 height 11
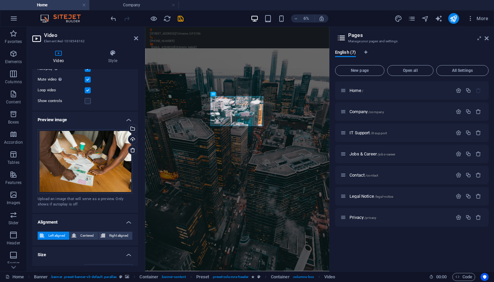
click at [118, 20] on div at bounding box center [146, 18] width 75 height 11
click at [127, 129] on div "Select files from the file manager, stock photos, or upload file(s)" at bounding box center [105, 129] width 44 height 25
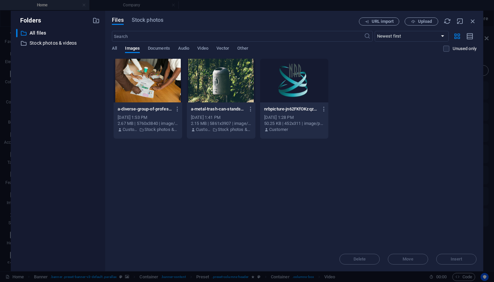
click at [160, 74] on div at bounding box center [148, 81] width 69 height 44
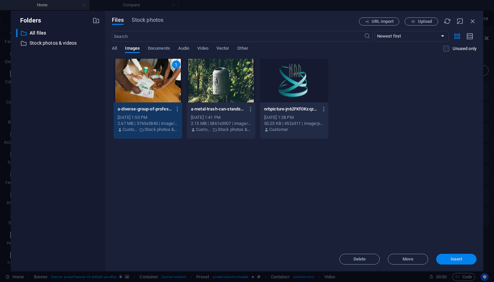
click at [459, 263] on button "Insert" at bounding box center [456, 259] width 40 height 11
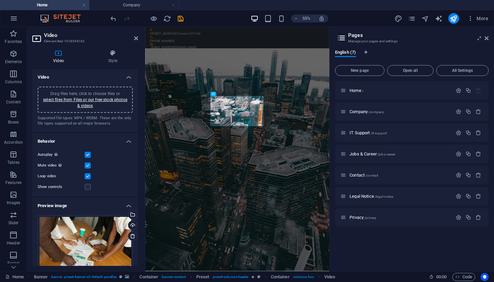
scroll to position [0, 0]
click at [87, 154] on label at bounding box center [88, 155] width 6 height 6
click at [0, 0] on input "Autoplay Autoplay is only available if muted is checked" at bounding box center [0, 0] width 0 height 0
click at [87, 165] on label at bounding box center [88, 166] width 6 height 6
click at [0, 0] on input "Mute video Autoplay will be available if muted is checked" at bounding box center [0, 0] width 0 height 0
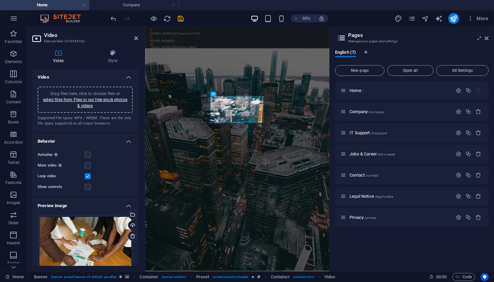
click at [87, 176] on label at bounding box center [88, 176] width 6 height 6
click at [0, 0] on input "Loop video" at bounding box center [0, 0] width 0 height 0
click at [127, 78] on h4 "Video" at bounding box center [85, 75] width 106 height 12
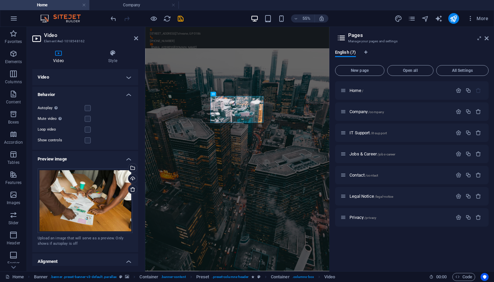
click at [127, 78] on h4 "Video" at bounding box center [85, 77] width 106 height 16
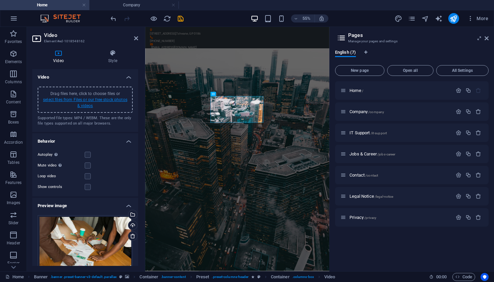
click at [102, 99] on link "select files from Files or our free stock photos & videos" at bounding box center [85, 103] width 84 height 11
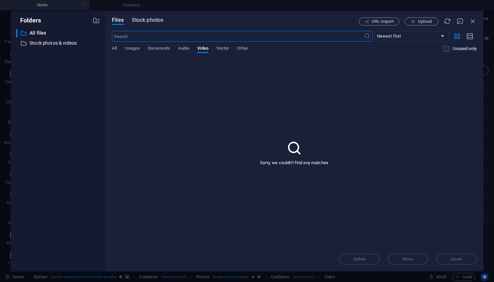
click at [145, 17] on span "Stock photos" at bounding box center [148, 20] width 32 height 8
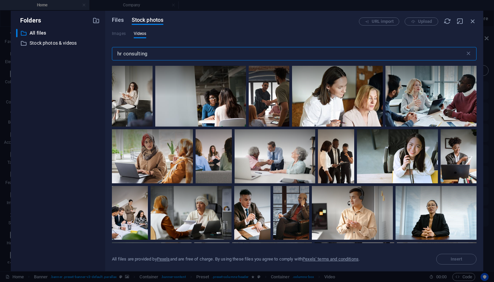
click at [122, 20] on span "Files" at bounding box center [118, 20] width 12 height 8
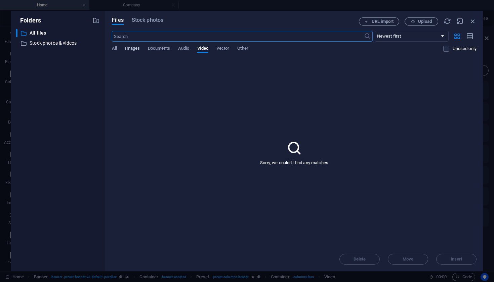
click at [135, 49] on span "Images" at bounding box center [132, 48] width 15 height 9
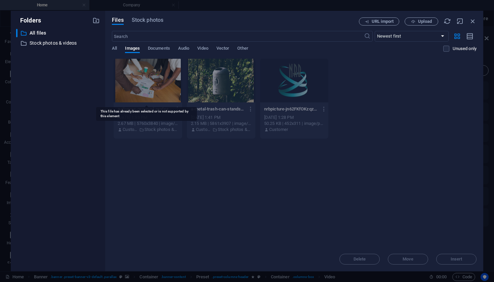
click at [147, 66] on div at bounding box center [148, 81] width 69 height 44
click at [144, 88] on div at bounding box center [148, 81] width 69 height 44
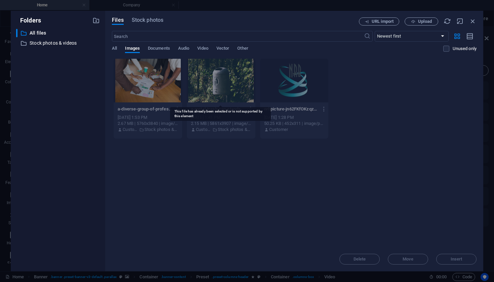
click at [231, 92] on div at bounding box center [221, 81] width 69 height 44
click at [470, 22] on icon "button" at bounding box center [472, 20] width 7 height 7
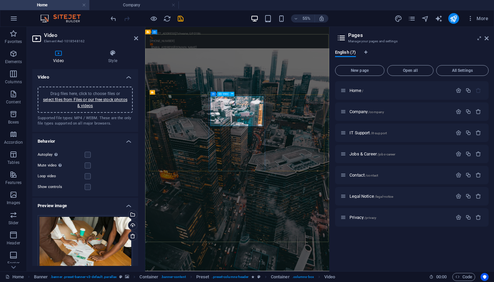
click at [223, 94] on span "Video" at bounding box center [226, 94] width 6 height 2
click at [234, 93] on button at bounding box center [232, 94] width 4 height 4
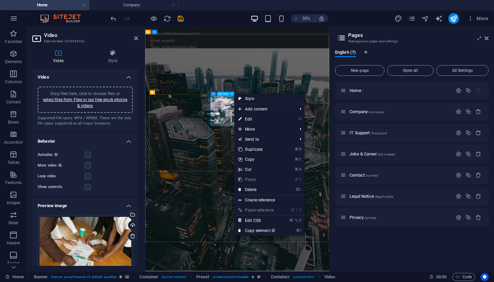
click at [222, 95] on div "Video" at bounding box center [223, 94] width 13 height 4
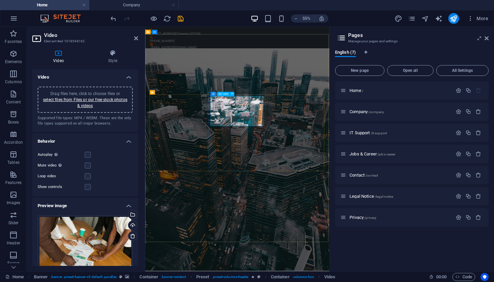
click at [222, 95] on div "Video" at bounding box center [223, 94] width 13 height 4
click at [222, 94] on div "Video" at bounding box center [223, 94] width 13 height 4
click at [227, 92] on icon at bounding box center [228, 92] width 2 height 4
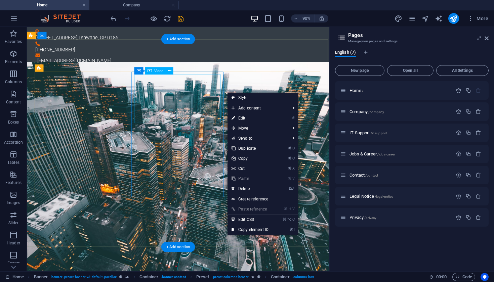
select select "%"
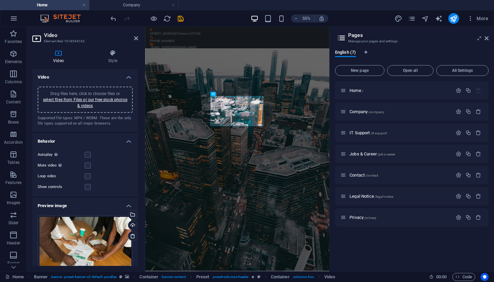
click at [56, 56] on icon at bounding box center [58, 53] width 52 height 7
click at [137, 37] on icon at bounding box center [136, 38] width 4 height 5
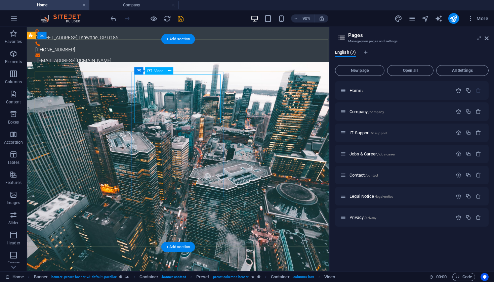
select select "%"
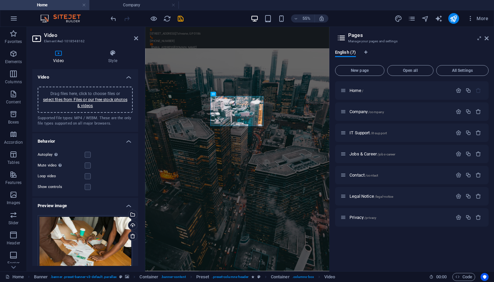
click at [128, 204] on h4 "Preview image" at bounding box center [85, 204] width 106 height 12
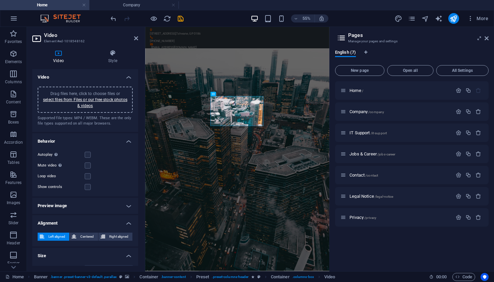
click at [128, 204] on h4 "Preview image" at bounding box center [85, 206] width 106 height 16
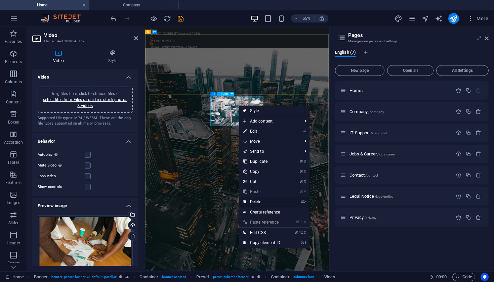
click at [261, 201] on link "⌦ Delete" at bounding box center [261, 202] width 45 height 10
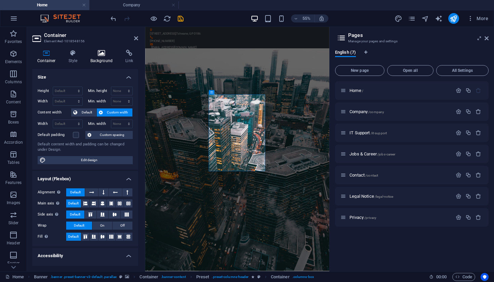
click at [101, 51] on icon at bounding box center [101, 53] width 33 height 7
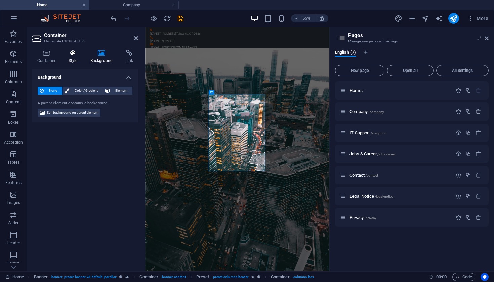
click at [64, 52] on icon at bounding box center [73, 53] width 19 height 7
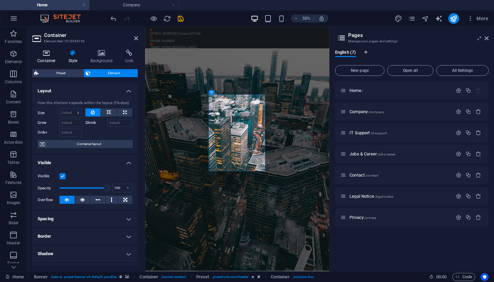
click at [48, 51] on icon at bounding box center [46, 53] width 29 height 7
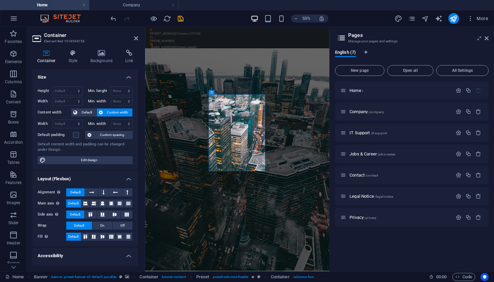
click at [137, 42] on header "Container Element #ed-1018548156" at bounding box center [85, 35] width 106 height 17
click at [137, 37] on icon at bounding box center [136, 38] width 4 height 5
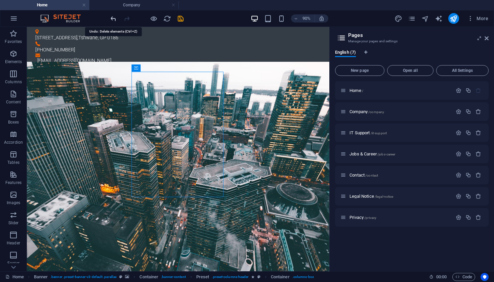
click at [114, 18] on icon "undo" at bounding box center [114, 19] width 8 height 8
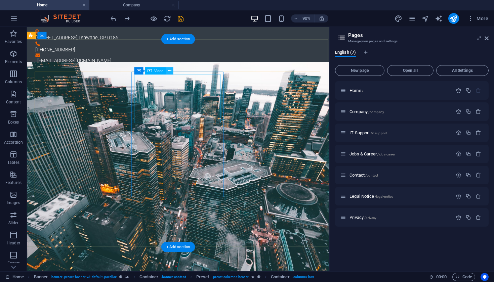
click at [169, 69] on icon at bounding box center [169, 71] width 3 height 6
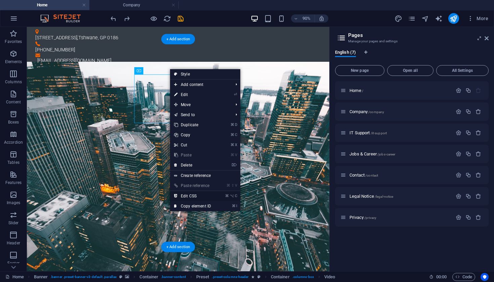
click at [195, 195] on link "⌘ ⌥ C Edit CSS" at bounding box center [192, 196] width 45 height 10
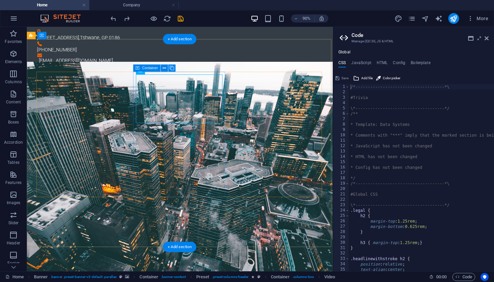
click at [138, 69] on icon at bounding box center [138, 68] width 4 height 7
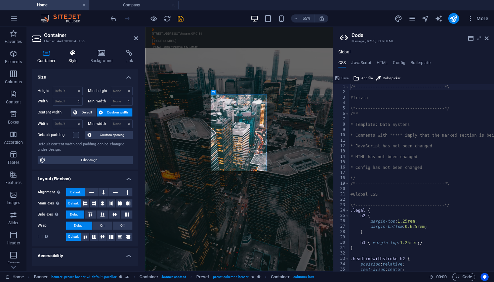
click at [76, 52] on icon at bounding box center [73, 53] width 19 height 7
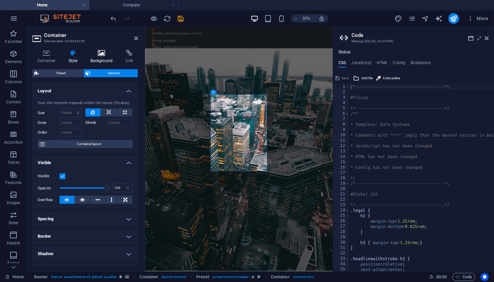
click at [104, 53] on icon at bounding box center [101, 53] width 33 height 7
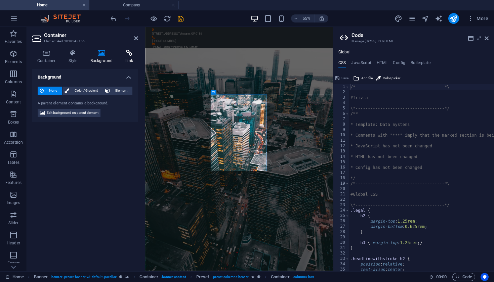
click at [129, 53] on icon at bounding box center [129, 53] width 18 height 7
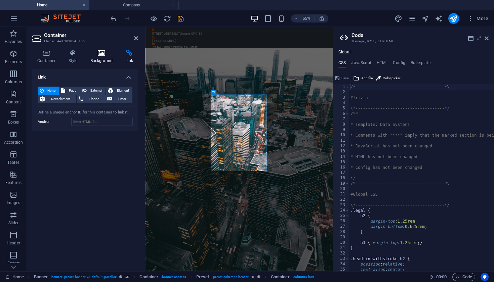
click at [100, 53] on icon at bounding box center [101, 53] width 33 height 7
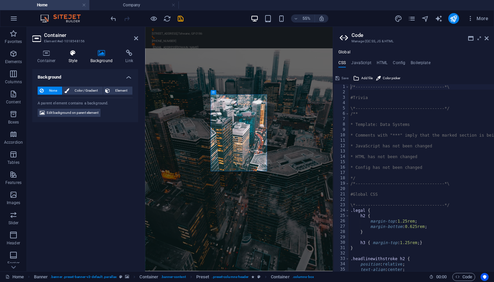
click at [73, 51] on icon at bounding box center [73, 53] width 19 height 7
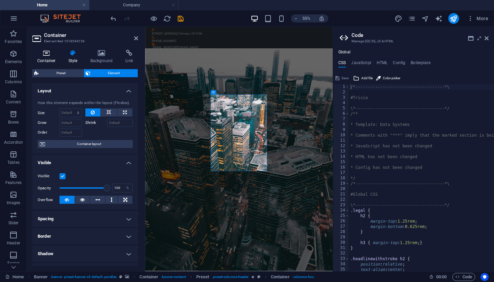
click at [50, 51] on icon at bounding box center [46, 53] width 29 height 7
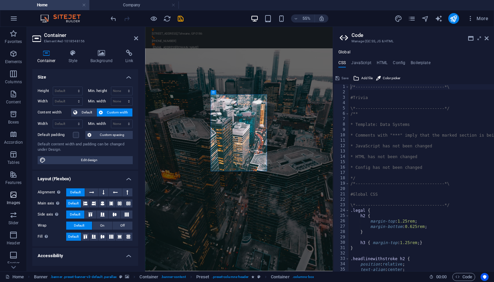
click at [12, 191] on icon "button" at bounding box center [13, 195] width 8 height 8
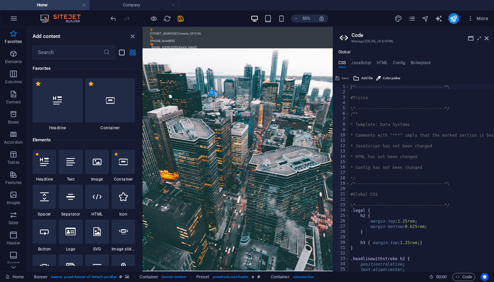
click at [124, 50] on icon "list-view" at bounding box center [122, 53] width 8 height 8
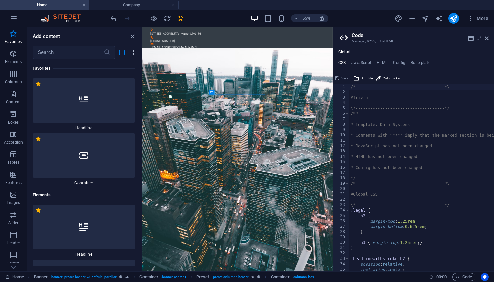
click at [134, 53] on icon "grid-view" at bounding box center [133, 53] width 8 height 8
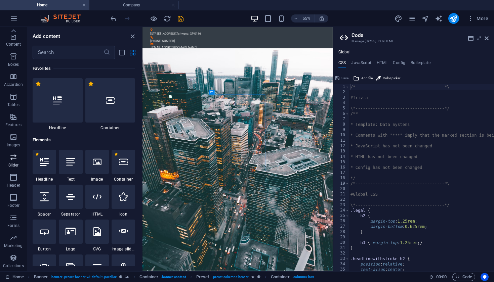
scroll to position [58, 0]
click at [132, 34] on icon "close panel" at bounding box center [133, 37] width 8 height 8
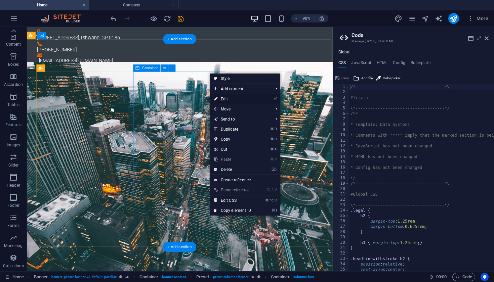
click at [228, 97] on link "⏎ Edit" at bounding box center [232, 99] width 45 height 10
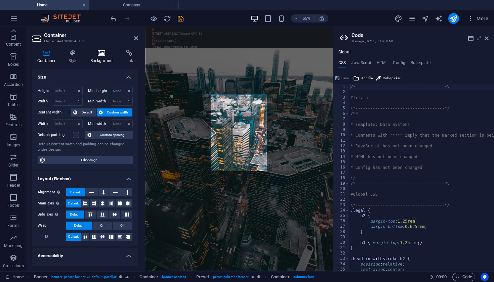
click at [106, 54] on icon at bounding box center [101, 53] width 33 height 7
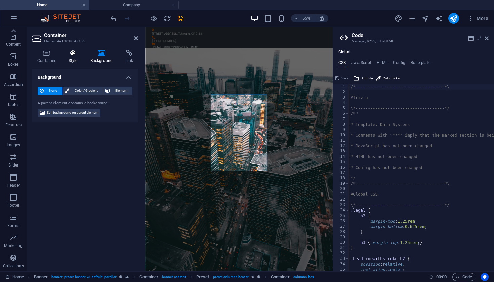
click at [72, 53] on icon at bounding box center [73, 53] width 19 height 7
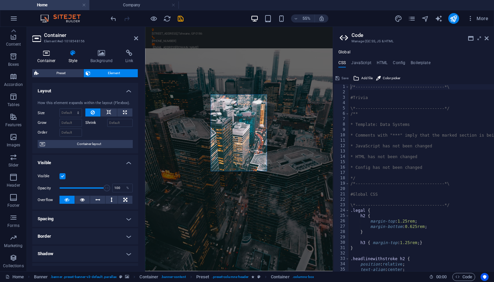
click at [47, 54] on icon at bounding box center [46, 53] width 29 height 7
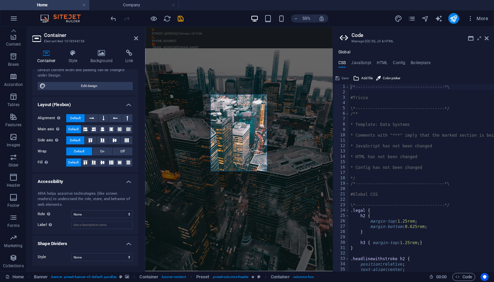
scroll to position [74, 0]
click at [138, 37] on icon at bounding box center [136, 38] width 4 height 5
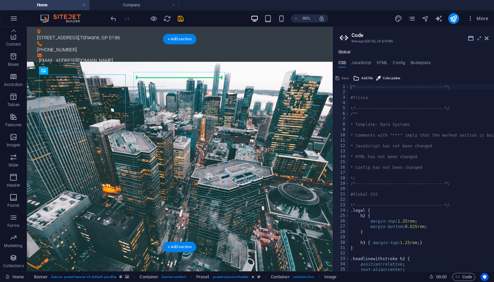
drag, startPoint x: 111, startPoint y: 115, endPoint x: 178, endPoint y: 90, distance: 71.2
drag, startPoint x: 180, startPoint y: 104, endPoint x: 113, endPoint y: 82, distance: 70.1
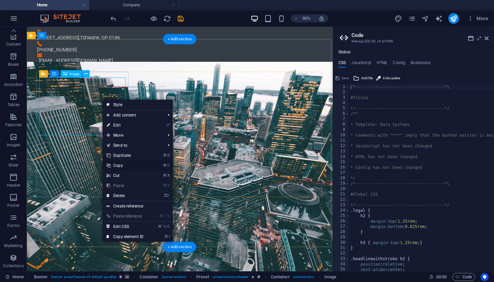
click at [125, 167] on link "⌘ C Copy" at bounding box center [125, 166] width 45 height 10
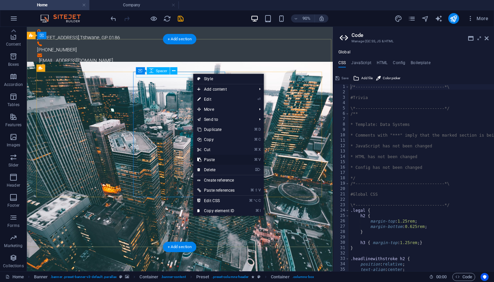
click at [212, 157] on link "⌘ V Paste" at bounding box center [215, 160] width 45 height 10
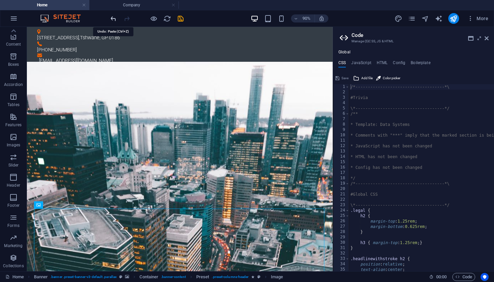
click at [113, 17] on icon "undo" at bounding box center [114, 19] width 8 height 8
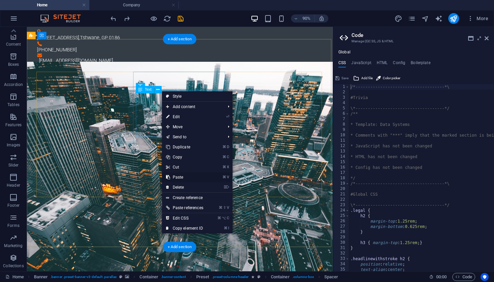
click at [181, 176] on link "⌘ V Paste" at bounding box center [184, 177] width 45 height 10
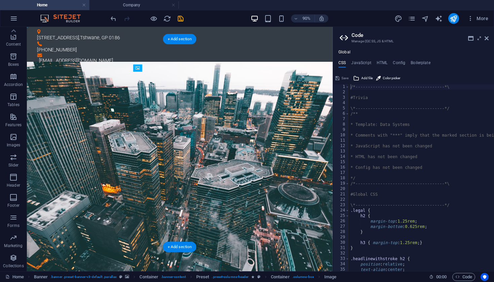
drag, startPoint x: 208, startPoint y: 134, endPoint x: 195, endPoint y: 82, distance: 53.3
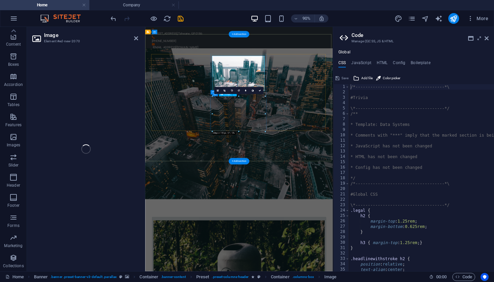
select select "%"
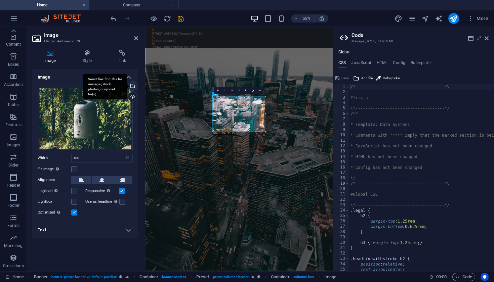
click at [133, 85] on div "Select files from the file manager, stock photos, or upload file(s)" at bounding box center [132, 87] width 10 height 10
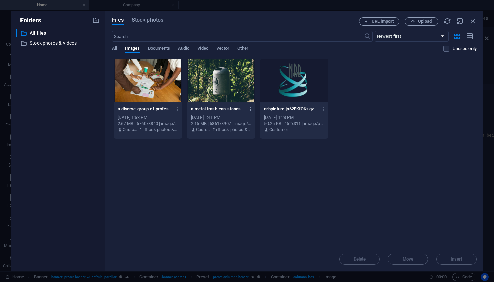
click at [158, 82] on div at bounding box center [148, 81] width 69 height 44
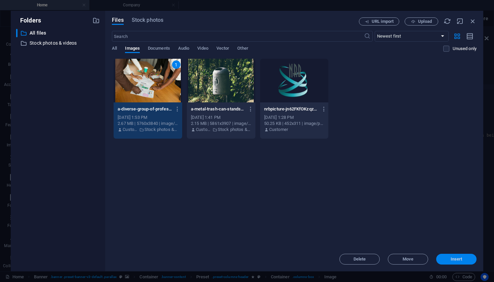
click at [444, 260] on span "Insert" at bounding box center [456, 260] width 35 height 4
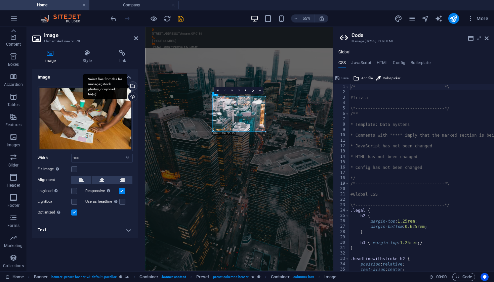
click at [132, 85] on div "Select files from the file manager, stock photos, or upload file(s)" at bounding box center [132, 87] width 10 height 10
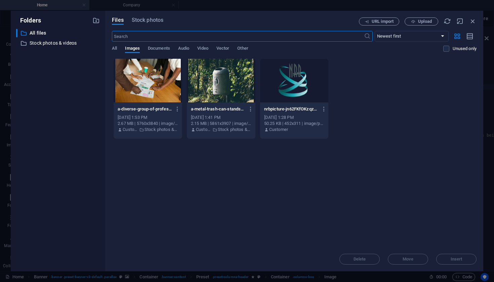
click at [147, 92] on div at bounding box center [148, 81] width 69 height 44
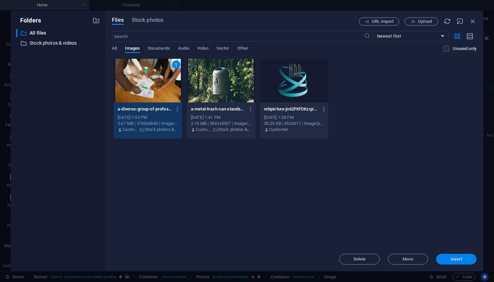
click at [451, 261] on span "Insert" at bounding box center [457, 260] width 12 height 4
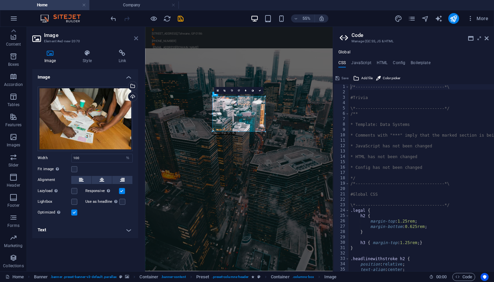
click at [135, 37] on icon at bounding box center [136, 38] width 4 height 5
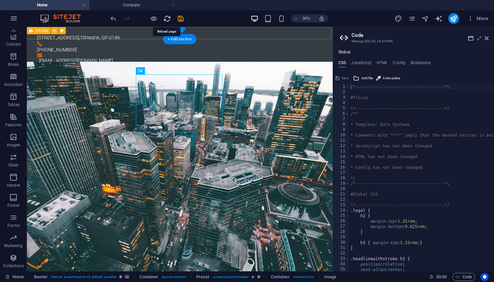
click at [168, 20] on icon "reload" at bounding box center [167, 19] width 8 height 8
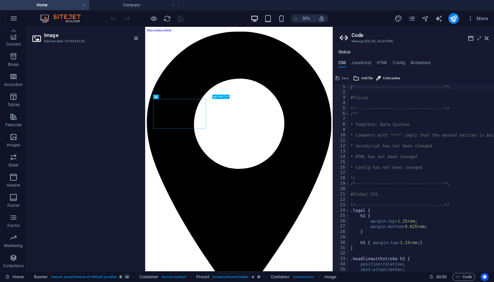
scroll to position [0, 0]
click at [59, 39] on h3 "Element #ed-1018548126" at bounding box center [84, 41] width 81 height 6
click at [84, 149] on div at bounding box center [85, 157] width 117 height 227
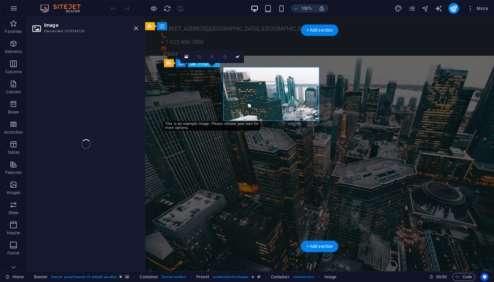
select select "%"
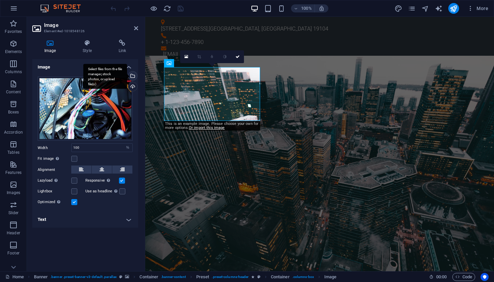
click at [132, 76] on div "Select files from the file manager, stock photos, or upload file(s)" at bounding box center [132, 77] width 10 height 10
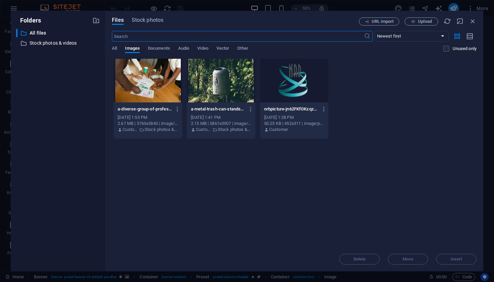
click at [222, 79] on div at bounding box center [221, 81] width 69 height 44
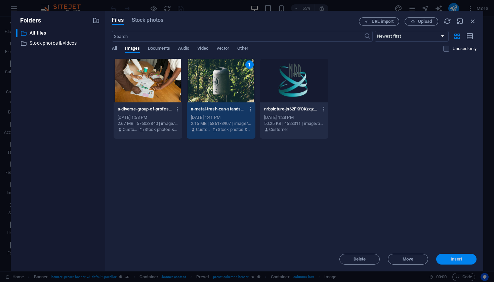
click at [448, 261] on span "Insert" at bounding box center [456, 260] width 35 height 4
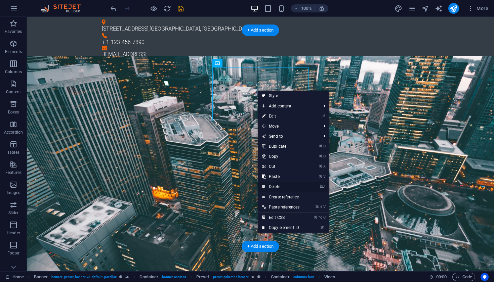
click at [279, 185] on link "⌦ Delete" at bounding box center [280, 187] width 45 height 10
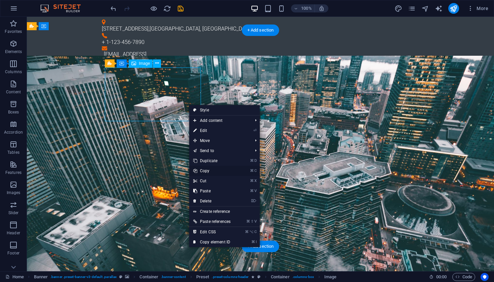
click at [207, 171] on link "⌘ C Copy" at bounding box center [211, 171] width 45 height 10
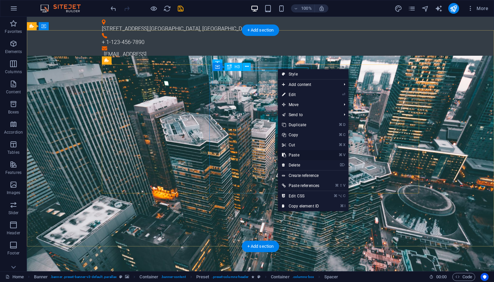
click at [295, 155] on link "⌘ V Paste" at bounding box center [300, 155] width 45 height 10
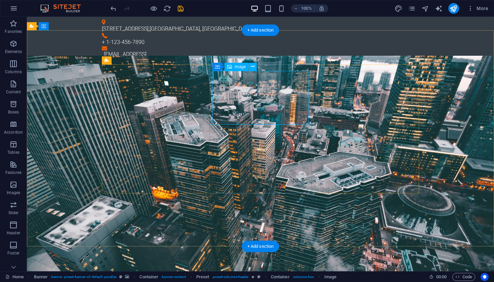
select select "%"
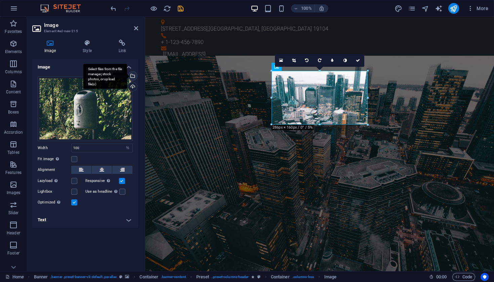
click at [134, 76] on div "Select files from the file manager, stock photos, or upload file(s)" at bounding box center [132, 77] width 10 height 10
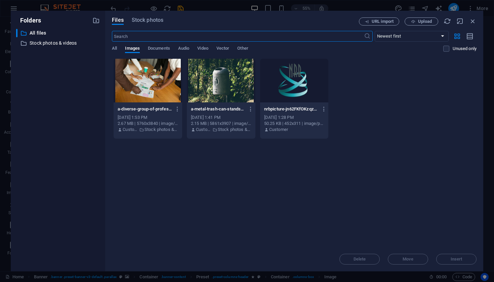
click at [165, 88] on div at bounding box center [148, 81] width 69 height 44
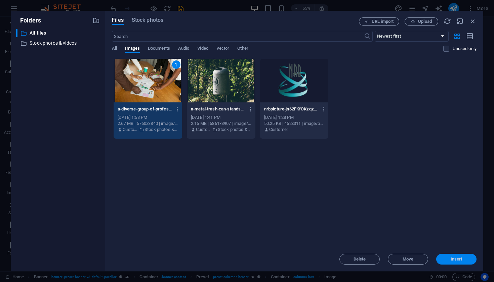
click at [447, 260] on span "Insert" at bounding box center [456, 260] width 35 height 4
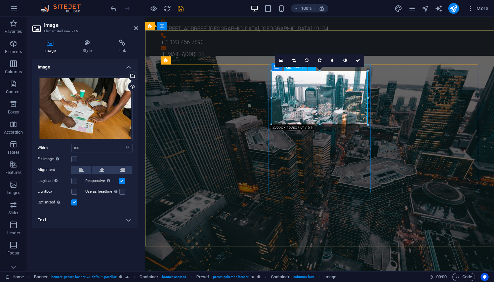
click at [321, 67] on div "16:10 16:9 4:3 1:1 1:2 0" at bounding box center [319, 60] width 89 height 13
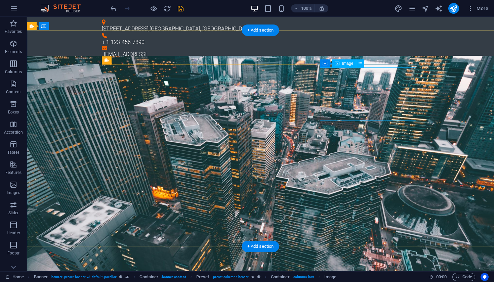
select select "%"
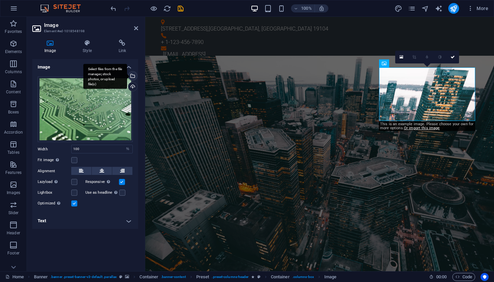
click at [134, 75] on div "Select files from the file manager, stock photos, or upload file(s)" at bounding box center [132, 77] width 10 height 10
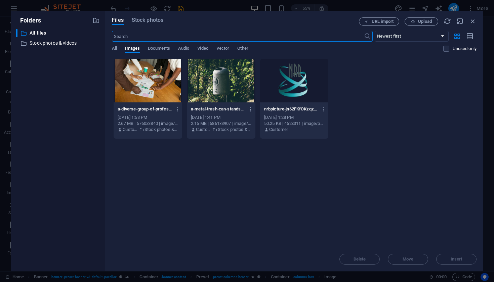
click at [142, 17] on div "Files Stock photos URL import Upload ​ Newest first Oldest first Name (A-Z) Nam…" at bounding box center [294, 141] width 378 height 261
click at [133, 36] on input "text" at bounding box center [238, 36] width 252 height 11
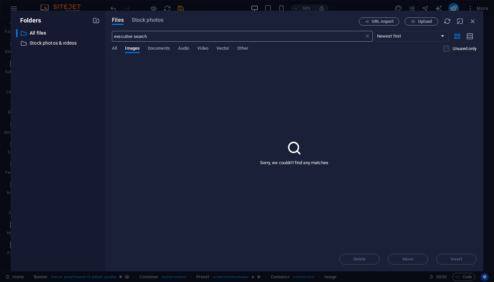
click at [154, 35] on input "executive search" at bounding box center [238, 36] width 252 height 11
type input "executive"
click at [269, 88] on div "Sorry, we couldn't find any matches" at bounding box center [294, 153] width 365 height 189
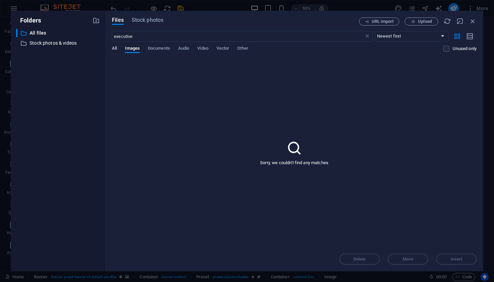
click at [113, 49] on span "All" at bounding box center [114, 48] width 5 height 9
click at [142, 38] on input "executive" at bounding box center [238, 36] width 252 height 11
click at [146, 21] on span "Stock photos" at bounding box center [148, 20] width 32 height 8
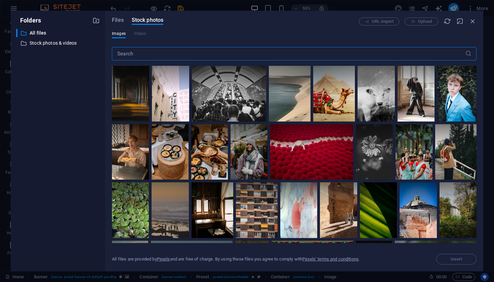
click at [133, 53] on input "text" at bounding box center [288, 53] width 353 height 13
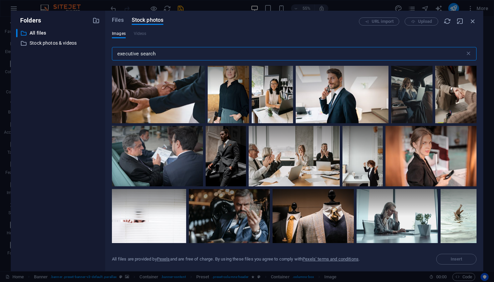
scroll to position [662, 0]
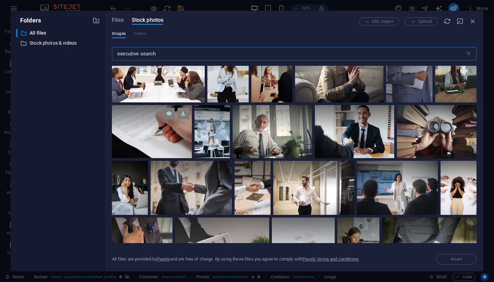
type input "executive search"
click at [152, 129] on div at bounding box center [152, 131] width 80 height 53
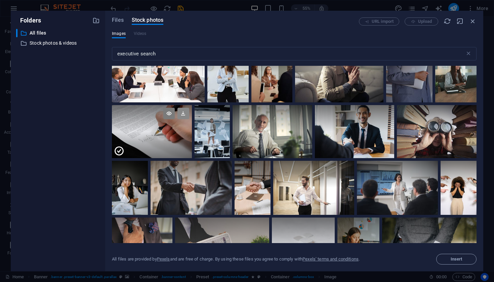
click at [185, 110] on icon at bounding box center [183, 113] width 11 height 11
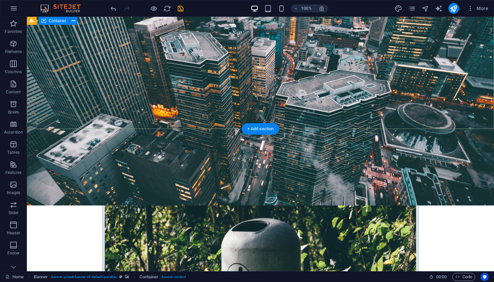
scroll to position [132, 0]
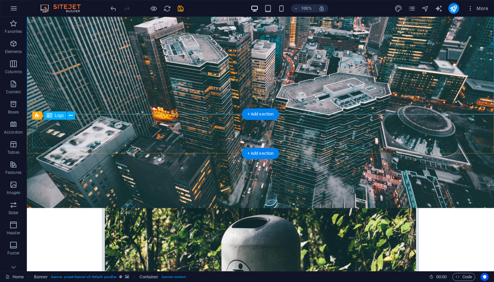
select select "px"
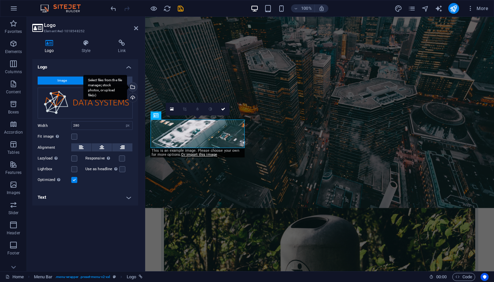
click at [132, 88] on div "Select files from the file manager, stock photos, or upload file(s)" at bounding box center [132, 88] width 10 height 10
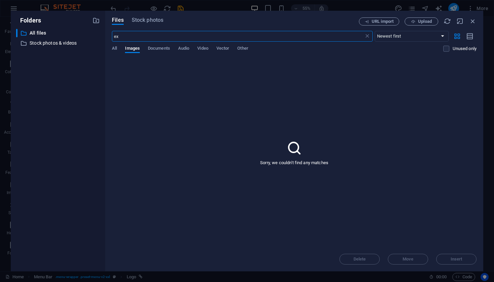
type input "e"
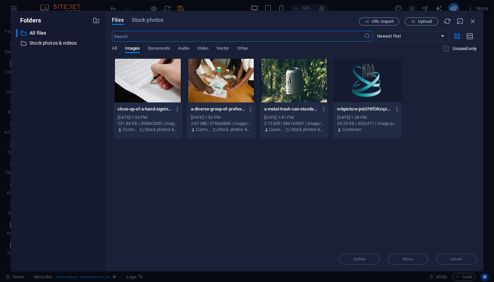
click at [390, 78] on div at bounding box center [367, 81] width 69 height 44
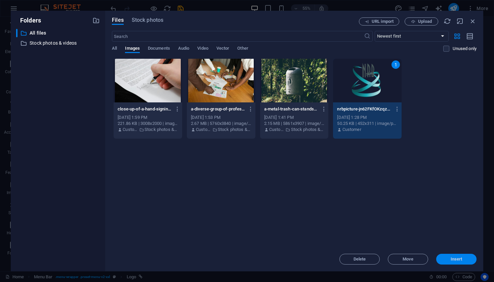
click at [461, 260] on span "Insert" at bounding box center [457, 260] width 12 height 4
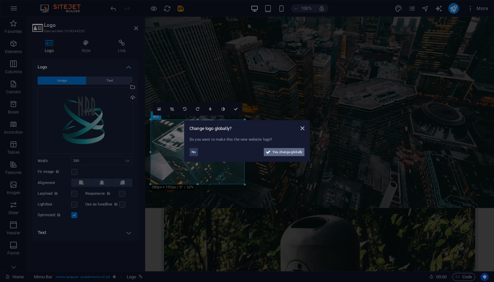
click at [277, 152] on span "Yes, change globally" at bounding box center [288, 152] width 30 height 8
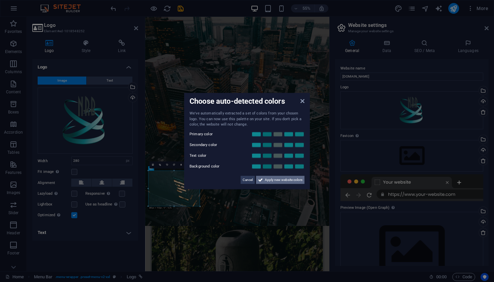
click at [284, 180] on span "Apply new website colors" at bounding box center [284, 180] width 38 height 8
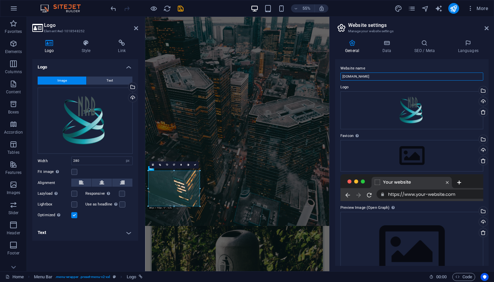
click at [375, 77] on input "[DOMAIN_NAME]" at bounding box center [412, 77] width 143 height 8
click at [342, 77] on input "[DOMAIN_NAME]" at bounding box center [412, 77] width 143 height 8
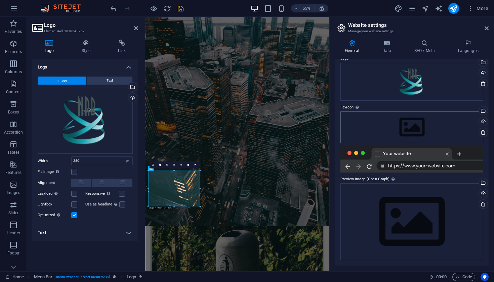
scroll to position [28, 0]
type input "[DOMAIN_NAME]"
click at [389, 40] on icon at bounding box center [386, 43] width 29 height 7
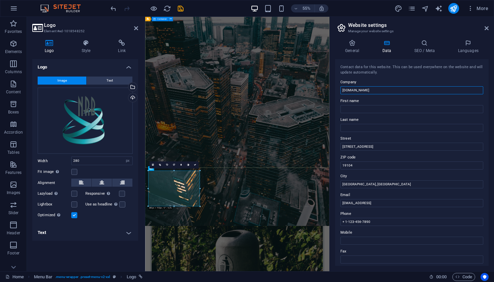
drag, startPoint x: 520, startPoint y: 108, endPoint x: 478, endPoint y: 151, distance: 60.4
click at [398, 89] on input "[DOMAIN_NAME]" at bounding box center [412, 90] width 143 height 8
type input "n"
type input "NRB Holdings (pty) Ltd."
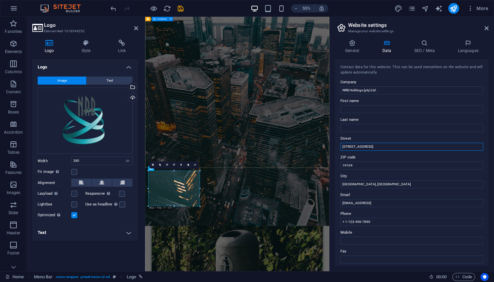
drag, startPoint x: 522, startPoint y: 164, endPoint x: 462, endPoint y: 254, distance: 108.1
type input "3"
type input "[STREET_ADDRESS]"
type input "1"
type input "0186"
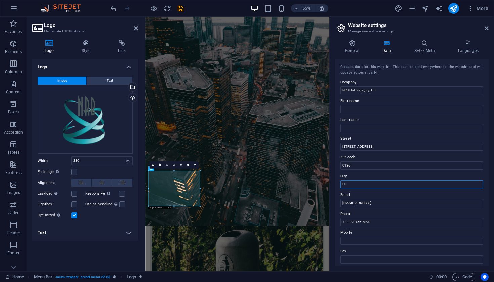
type input "P"
type input "Tshwane, GP"
drag, startPoint x: 423, startPoint y: 203, endPoint x: 343, endPoint y: 203, distance: 80.0
type input "[EMAIL_ADDRESS][DOMAIN_NAME]"
type input "[PHONE_NUMBER]"
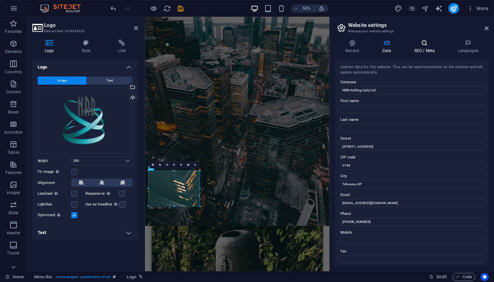
click at [427, 49] on h4 "SEO / Meta" at bounding box center [426, 47] width 44 height 14
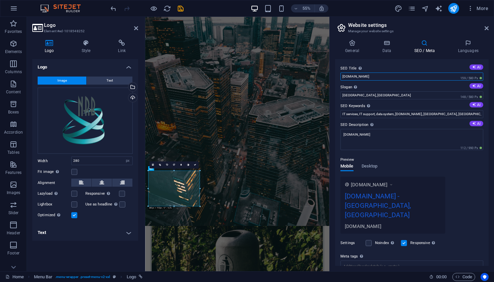
click at [386, 78] on input "[DOMAIN_NAME]" at bounding box center [412, 77] width 143 height 8
type input "n"
type input "NRB Holdings"
click at [385, 94] on input "[GEOGRAPHIC_DATA], [GEOGRAPHIC_DATA]" at bounding box center [412, 95] width 143 height 8
type input "P"
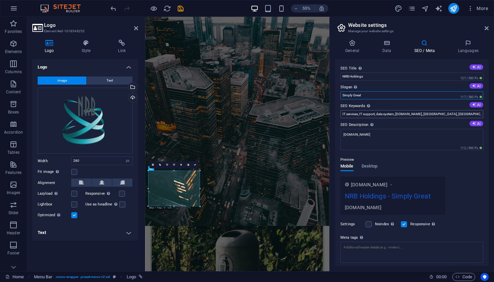
type input "Simply Great"
click at [456, 116] on input "IT services, IT support, data system, [DOMAIN_NAME], [GEOGRAPHIC_DATA], [GEOGRA…" at bounding box center [412, 114] width 143 height 8
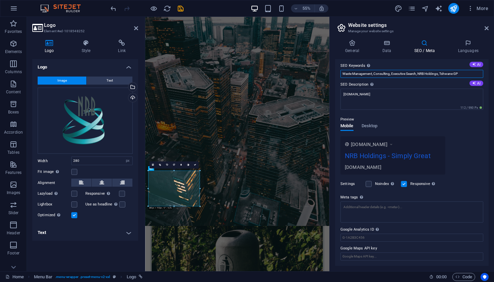
scroll to position [40, 0]
type input "Waste Management, Consulting, Executive Search, NRB Holdings, Tshwane GP"
click at [487, 28] on icon at bounding box center [487, 28] width 4 height 5
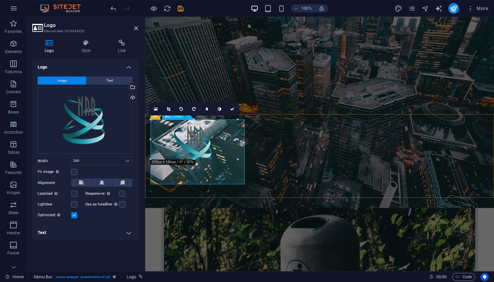
drag, startPoint x: 245, startPoint y: 185, endPoint x: 205, endPoint y: 150, distance: 52.4
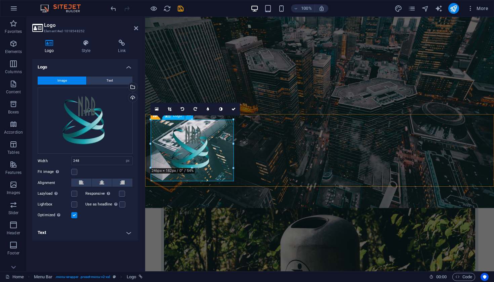
drag, startPoint x: 234, startPoint y: 181, endPoint x: 213, endPoint y: 162, distance: 28.5
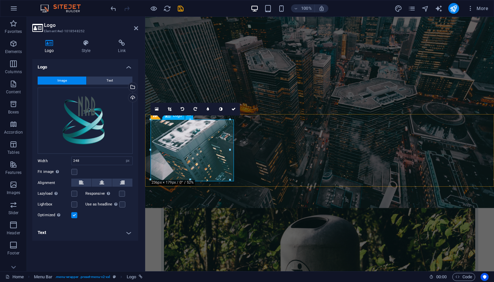
type input "235"
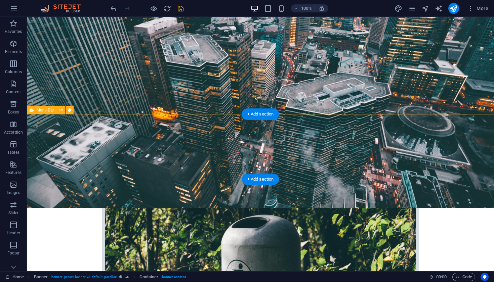
select select "header"
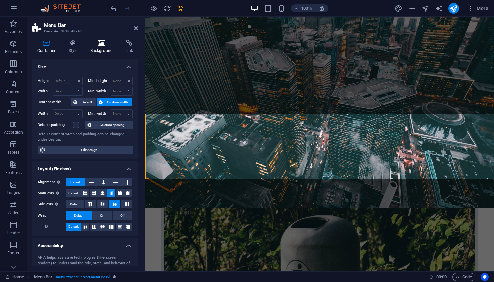
click at [104, 43] on icon at bounding box center [101, 43] width 33 height 7
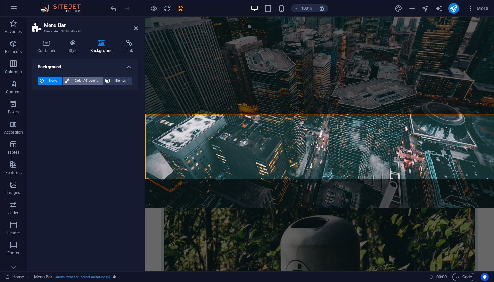
click at [86, 80] on span "Color / Gradient" at bounding box center [86, 81] width 30 height 8
click at [51, 80] on span "None" at bounding box center [53, 81] width 14 height 8
click at [119, 81] on span "Element" at bounding box center [121, 81] width 18 height 8
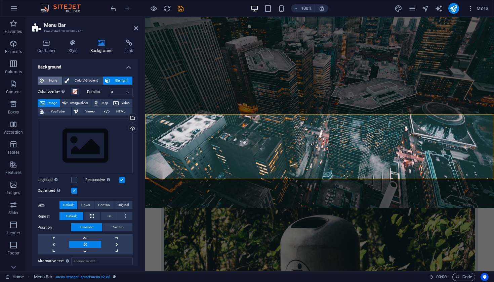
click at [47, 80] on span "None" at bounding box center [53, 81] width 14 height 8
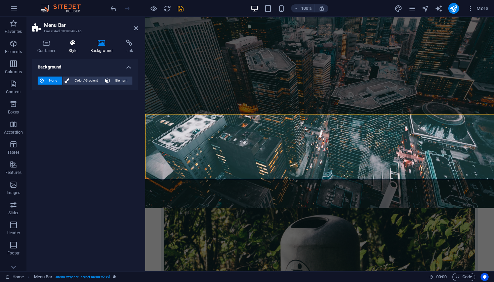
click at [71, 49] on h4 "Style" at bounding box center [75, 47] width 22 height 14
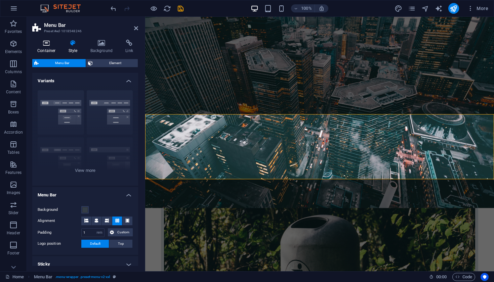
click at [44, 43] on icon at bounding box center [46, 43] width 29 height 7
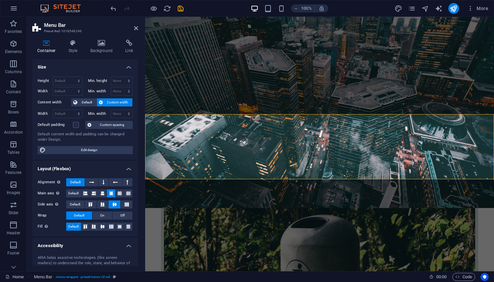
scroll to position [0, 0]
click at [102, 44] on icon at bounding box center [101, 43] width 33 height 7
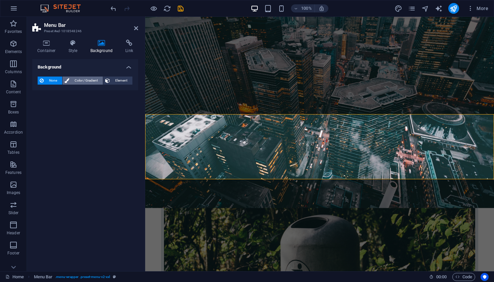
click at [84, 80] on span "Color / Gradient" at bounding box center [86, 81] width 30 height 8
click at [67, 91] on span "Gradient" at bounding box center [64, 93] width 17 height 9
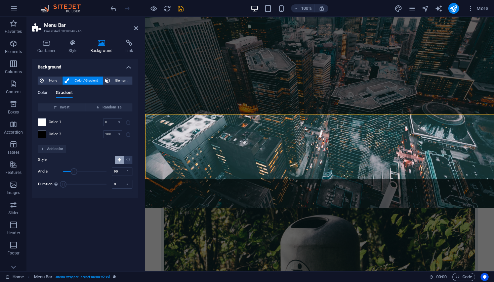
click at [42, 94] on span "Color" at bounding box center [43, 93] width 10 height 9
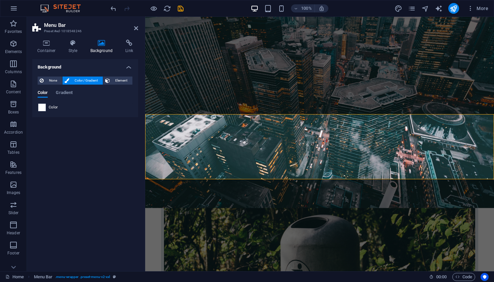
click at [44, 108] on span at bounding box center [41, 107] width 7 height 7
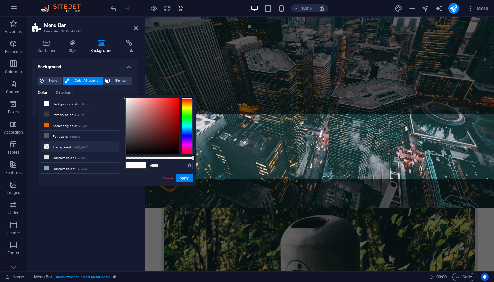
click at [62, 146] on li "Transparent rgba(0,0,0,.0)" at bounding box center [79, 147] width 77 height 11
click at [184, 179] on button "Apply" at bounding box center [184, 178] width 17 height 8
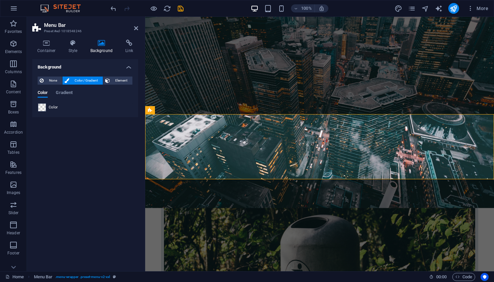
click at [49, 105] on span "Color" at bounding box center [53, 107] width 9 height 5
click at [51, 79] on span "None" at bounding box center [53, 81] width 14 height 8
click at [73, 82] on span "Color / Gradient" at bounding box center [86, 81] width 30 height 8
click at [40, 107] on span at bounding box center [41, 107] width 7 height 7
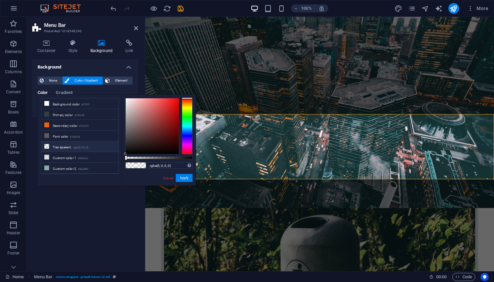
click at [59, 149] on li "Transparent rgba(0,0,0,.0)" at bounding box center [79, 147] width 77 height 11
click at [125, 152] on div "rgba(0, 0, 0, 0) Supported formats #0852ed rgb(8, 82, 237) rgba(8, 82, 237, 90%…" at bounding box center [159, 189] width 74 height 189
click at [184, 180] on button "Apply" at bounding box center [184, 178] width 17 height 8
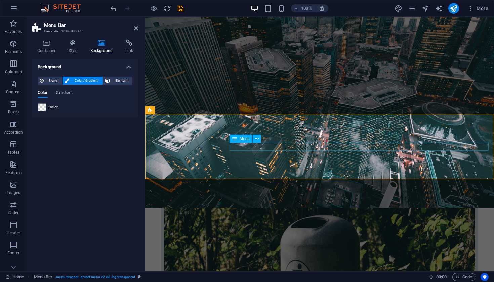
click at [256, 137] on icon at bounding box center [257, 138] width 4 height 7
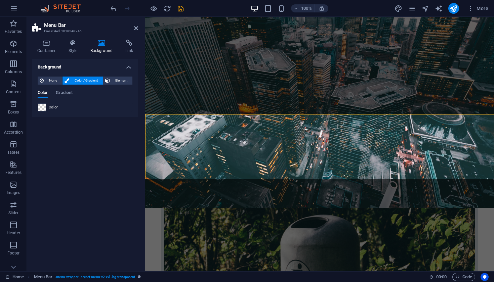
click at [43, 105] on span at bounding box center [41, 107] width 7 height 7
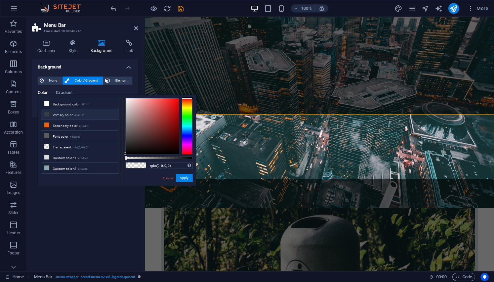
click at [58, 115] on li "Primary color #343d46" at bounding box center [79, 114] width 77 height 11
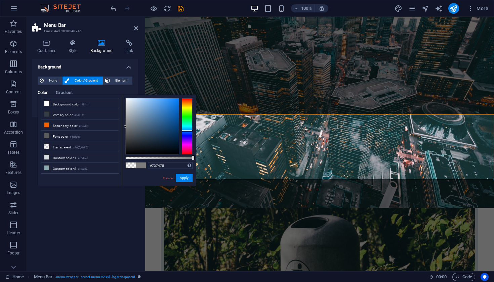
type input "#717273"
drag, startPoint x: 138, startPoint y: 137, endPoint x: 126, endPoint y: 129, distance: 14.5
click at [126, 129] on div at bounding box center [126, 128] width 2 height 2
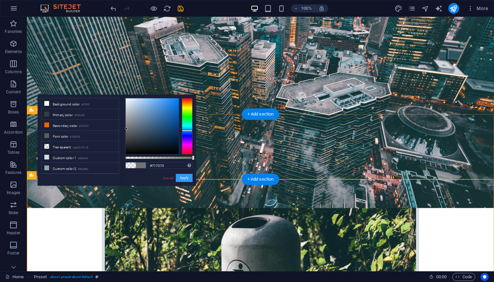
click at [182, 178] on button "Apply" at bounding box center [184, 178] width 17 height 8
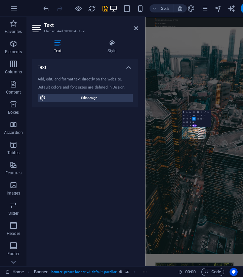
click at [88, 85] on div "Default colors and font sizes are defined in Design." at bounding box center [85, 88] width 95 height 6
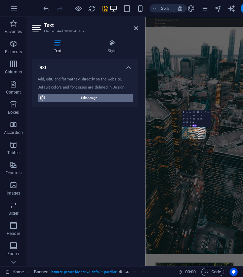
click at [98, 98] on span "Edit design" at bounding box center [89, 98] width 83 height 8
select select "px"
select select "300"
select select "px"
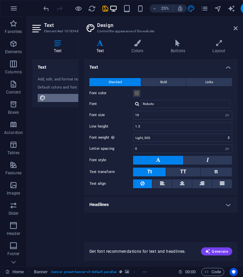
scroll to position [1077, 0]
click at [227, 67] on h4 "Text" at bounding box center [161, 65] width 154 height 12
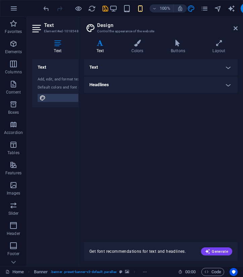
click at [194, 83] on h4 "Headlines" at bounding box center [161, 85] width 154 height 16
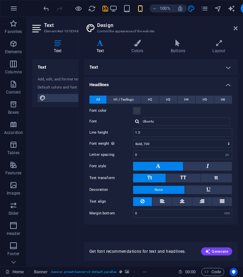
click at [194, 83] on h4 "Headlines" at bounding box center [161, 83] width 154 height 12
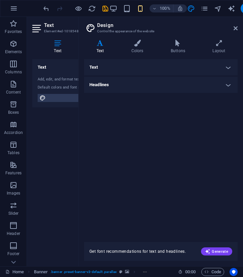
click at [57, 67] on h4 "Text" at bounding box center [85, 65] width 106 height 12
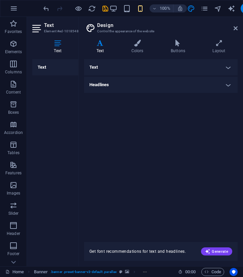
click at [57, 67] on h4 "Text" at bounding box center [85, 67] width 106 height 16
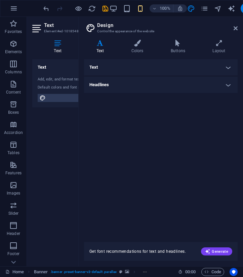
click at [233, 29] on header "Design Control the appearance of the website" at bounding box center [161, 25] width 152 height 17
click at [236, 28] on icon at bounding box center [236, 28] width 4 height 5
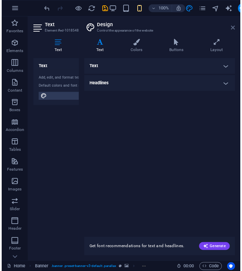
scroll to position [27, 0]
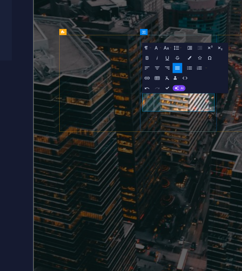
drag, startPoint x: 254, startPoint y: 212, endPoint x: 178, endPoint y: 199, distance: 76.8
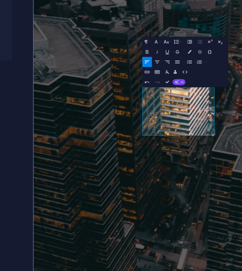
click at [192, 114] on icon "button" at bounding box center [192, 114] width 1 height 1
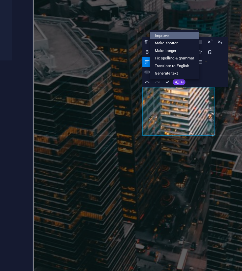
click at [184, 98] on link "Improve" at bounding box center [192, 99] width 16 height 3
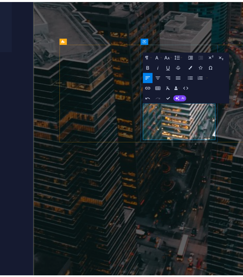
scroll to position [2, 0]
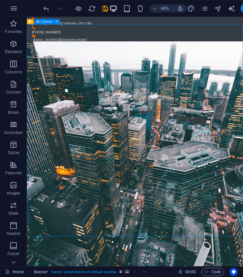
drag, startPoint x: 264, startPoint y: 747, endPoint x: 300, endPoint y: 298, distance: 451.0
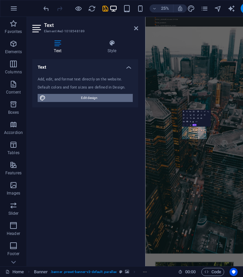
click at [104, 97] on span "Edit design" at bounding box center [89, 98] width 83 height 8
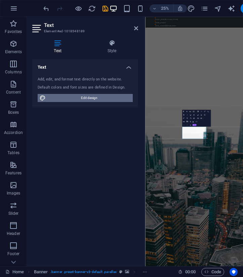
scroll to position [903, 0]
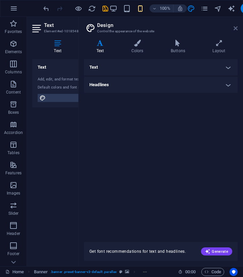
click at [235, 27] on icon at bounding box center [236, 28] width 4 height 5
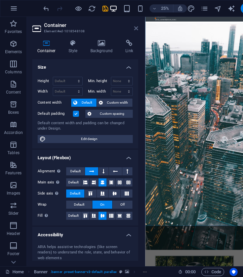
click at [136, 28] on icon at bounding box center [136, 28] width 4 height 5
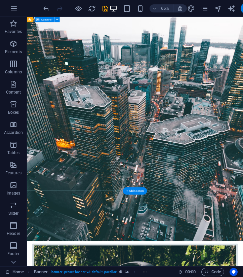
scroll to position [74, 0]
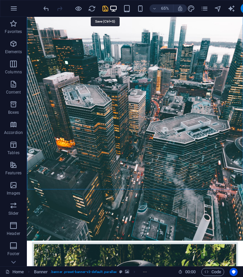
click at [105, 10] on icon "save" at bounding box center [106, 9] width 8 height 8
